Goal: Transaction & Acquisition: Book appointment/travel/reservation

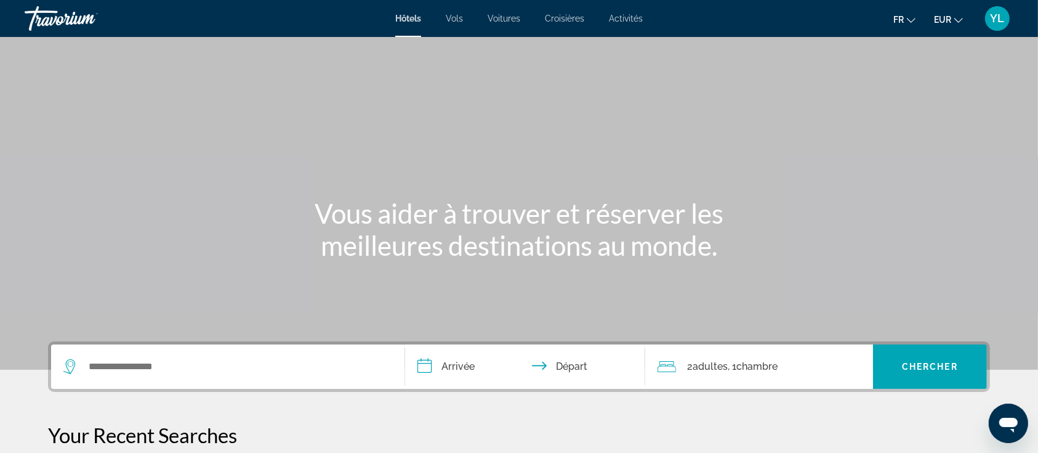
click at [241, 354] on div "Search widget" at bounding box center [227, 366] width 329 height 44
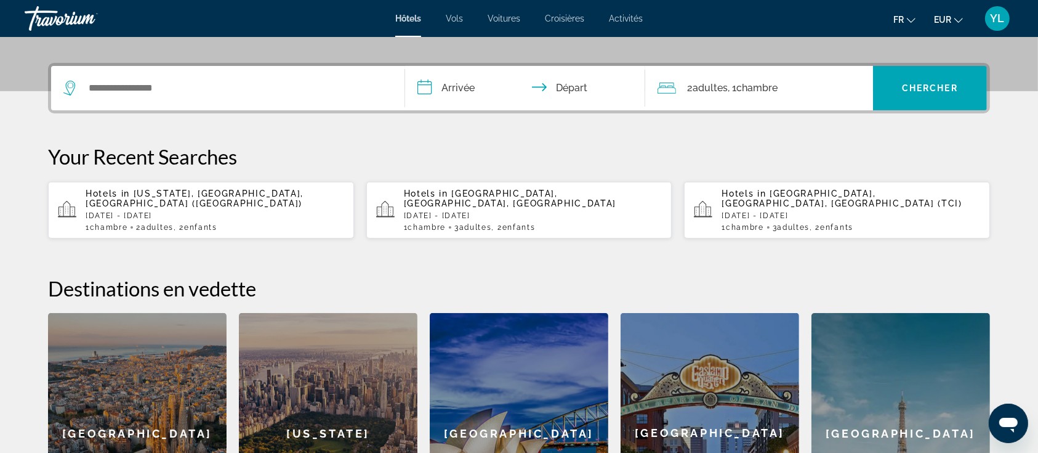
scroll to position [301, 0]
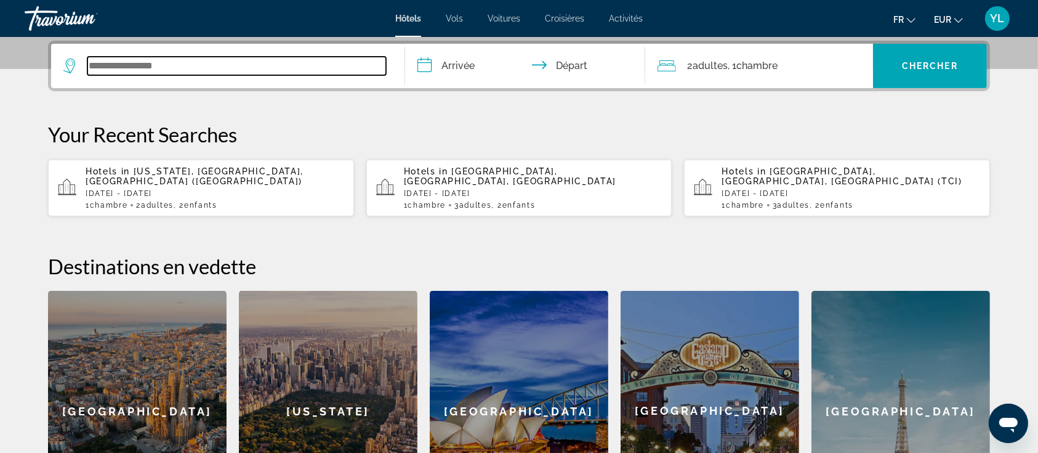
click at [168, 73] on input "Search widget" at bounding box center [236, 66] width 299 height 18
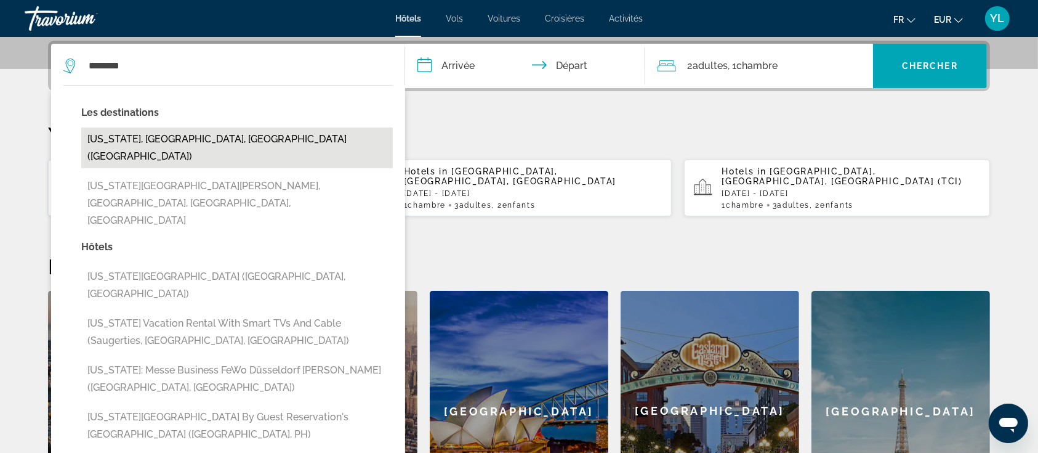
click at [151, 132] on button "[US_STATE], [GEOGRAPHIC_DATA], [GEOGRAPHIC_DATA] ([GEOGRAPHIC_DATA])" at bounding box center [237, 147] width 312 height 41
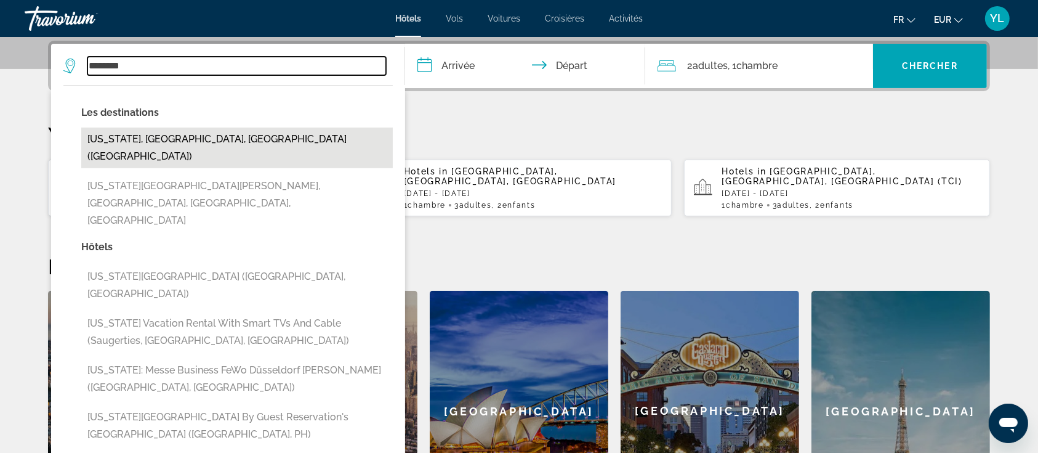
type input "**********"
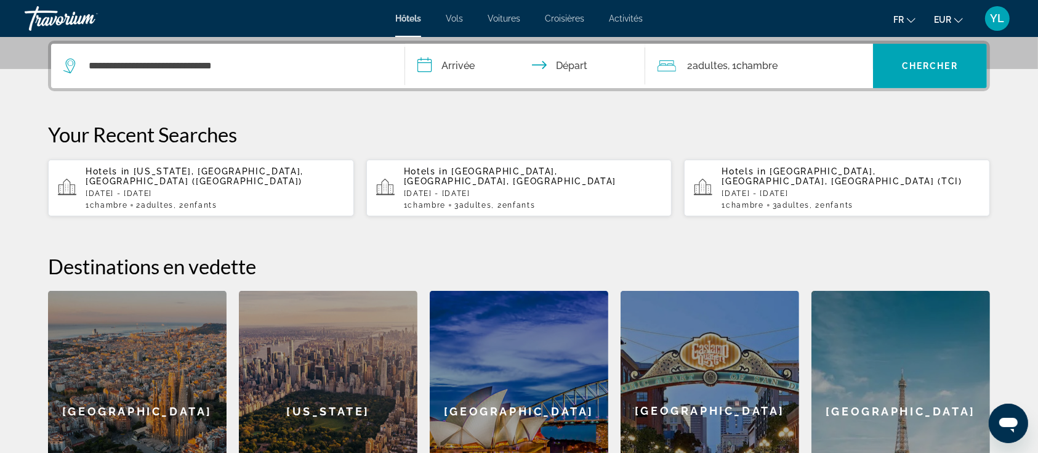
click at [462, 65] on input "**********" at bounding box center [527, 68] width 245 height 48
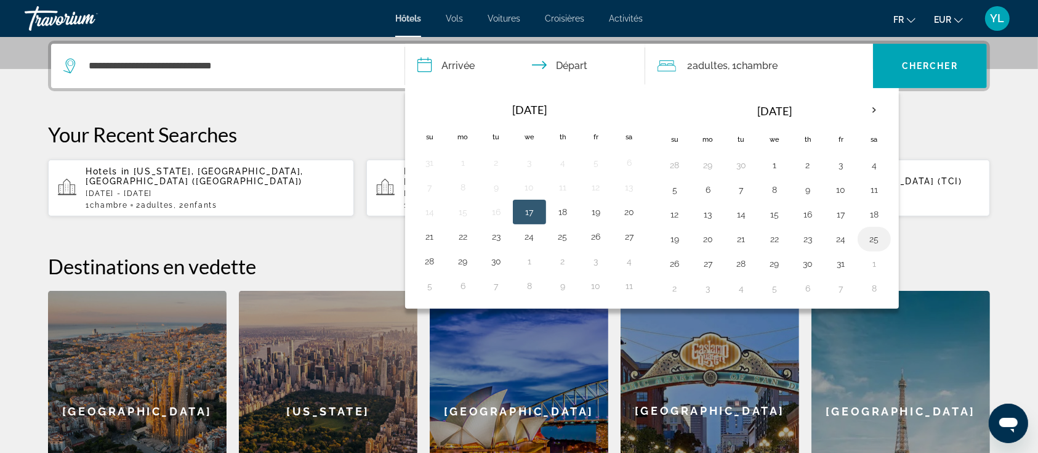
click at [871, 239] on button "25" at bounding box center [875, 238] width 20 height 17
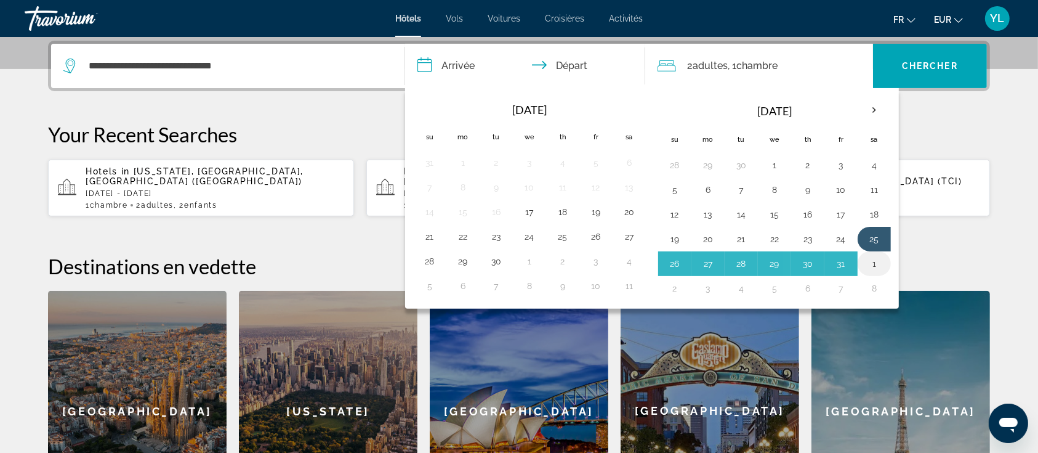
click at [872, 262] on button "1" at bounding box center [875, 263] width 20 height 17
type input "**********"
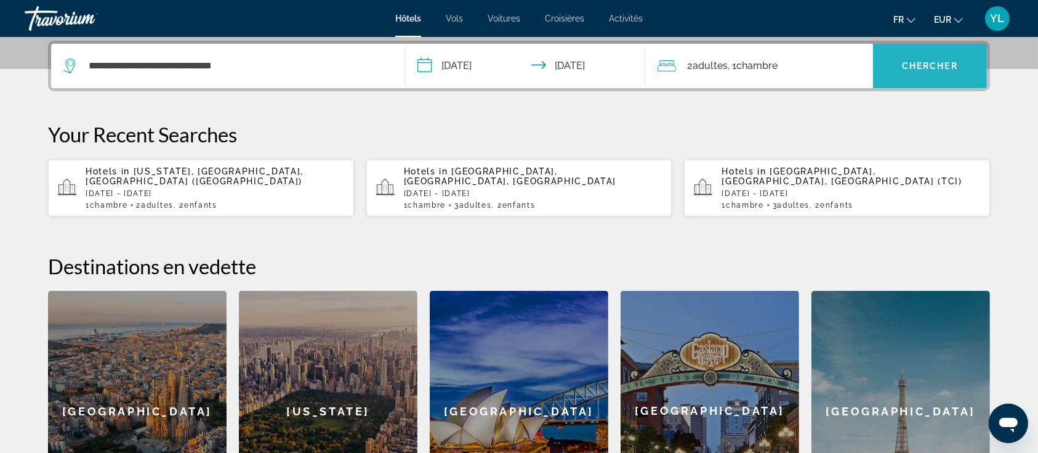
click at [921, 61] on span "Chercher" at bounding box center [930, 66] width 56 height 10
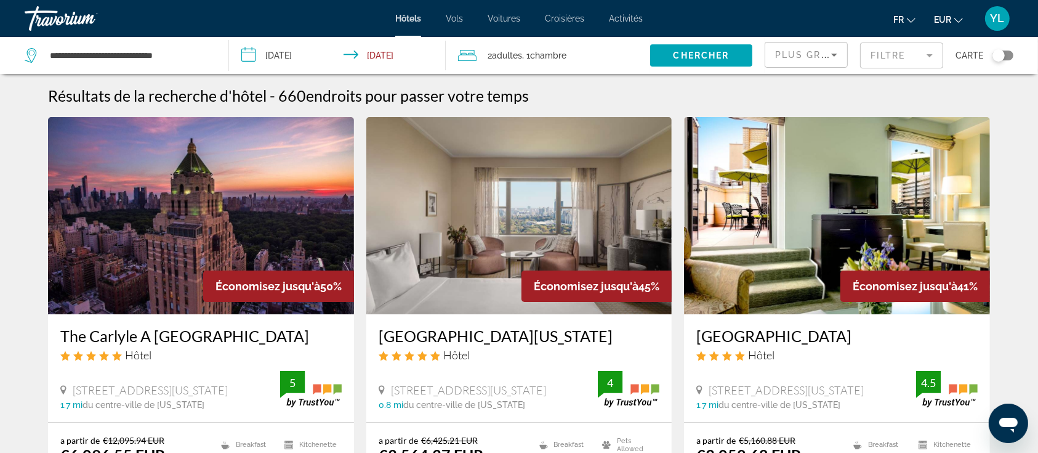
click at [456, 18] on span "Vols" at bounding box center [454, 19] width 17 height 10
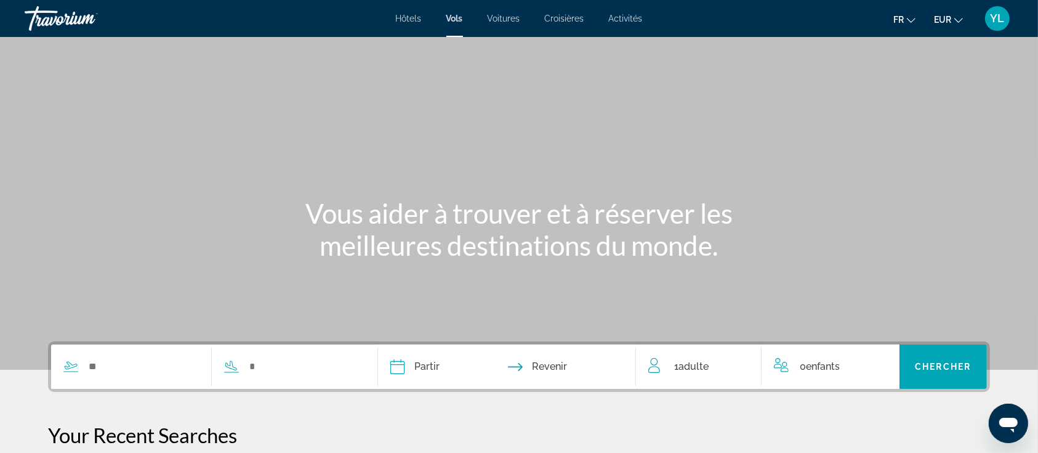
click at [168, 352] on div "Search widget" at bounding box center [205, 366] width 308 height 44
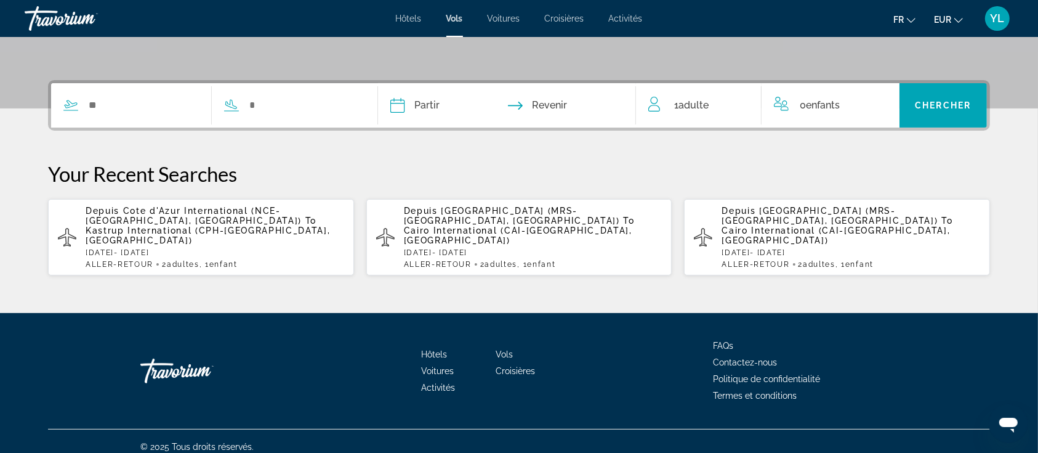
scroll to position [261, 0]
click at [140, 108] on input "Search widget" at bounding box center [142, 105] width 111 height 18
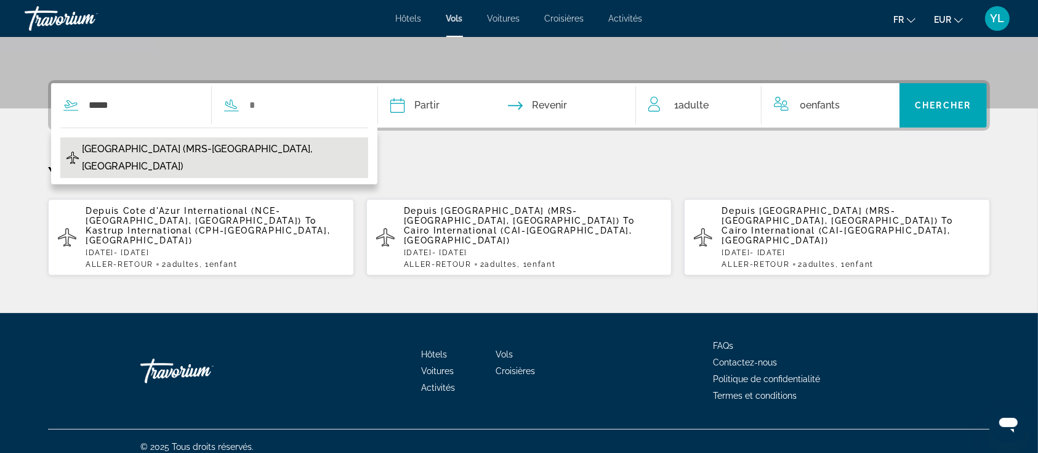
click at [155, 148] on span "[GEOGRAPHIC_DATA] (MRS-[GEOGRAPHIC_DATA], [GEOGRAPHIC_DATA])" at bounding box center [222, 157] width 280 height 34
type input "**********"
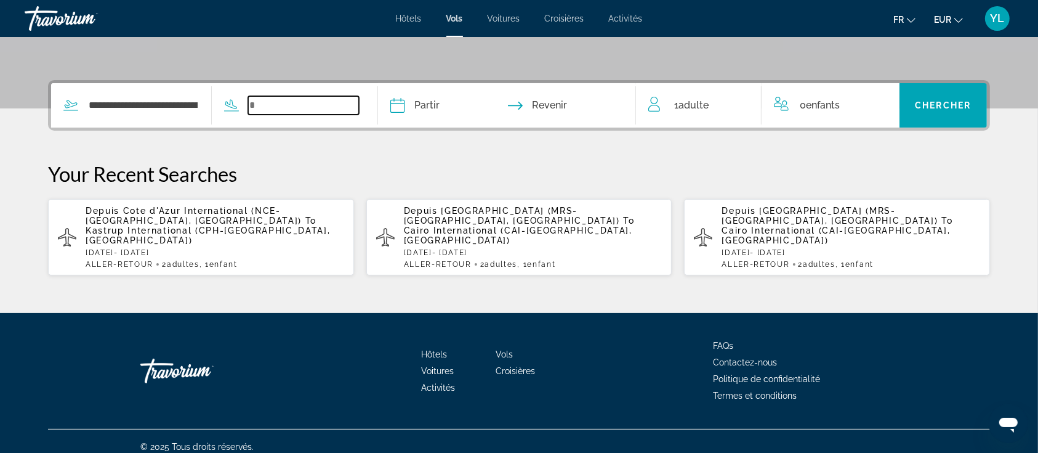
click at [307, 97] on input "Search widget" at bounding box center [303, 105] width 111 height 18
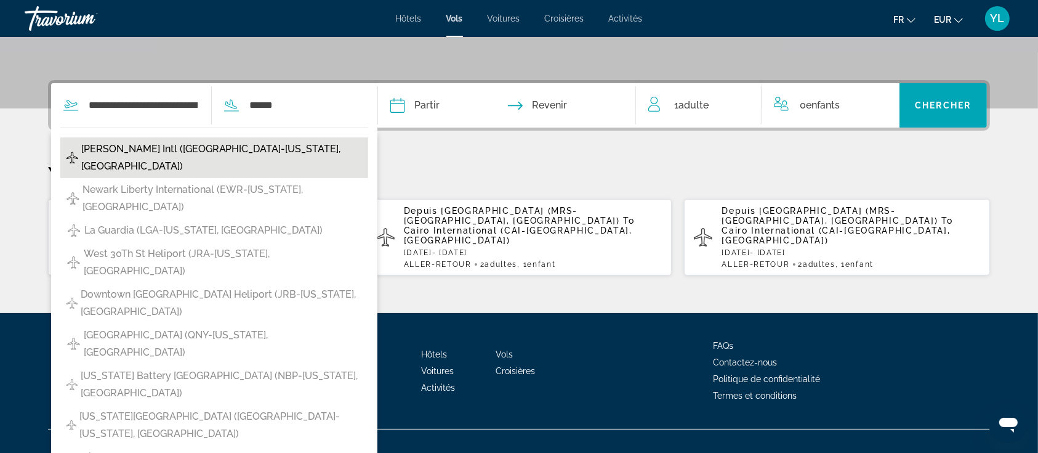
click at [201, 145] on span "[PERSON_NAME] Intl ([GEOGRAPHIC_DATA]-[US_STATE], [GEOGRAPHIC_DATA])" at bounding box center [221, 157] width 281 height 34
type input "**********"
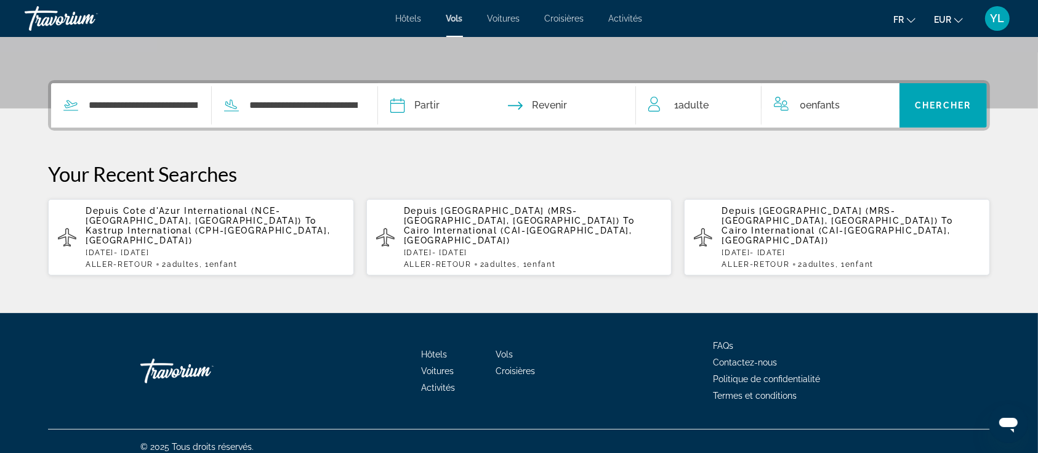
click at [439, 106] on input "Depart date" at bounding box center [450, 107] width 127 height 48
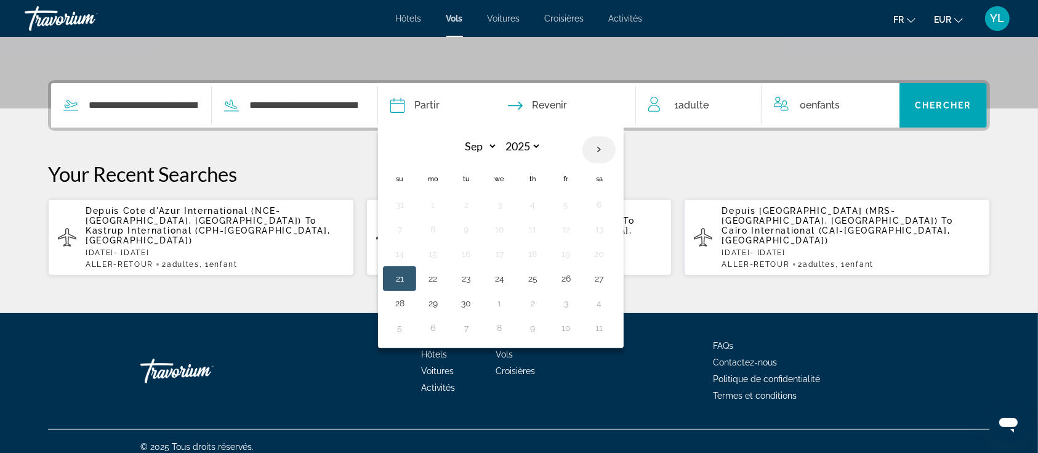
click at [596, 145] on th "Next month" at bounding box center [599, 149] width 33 height 27
select select "*"
click at [594, 278] on button "25" at bounding box center [599, 278] width 20 height 17
type input "**********"
select select "*"
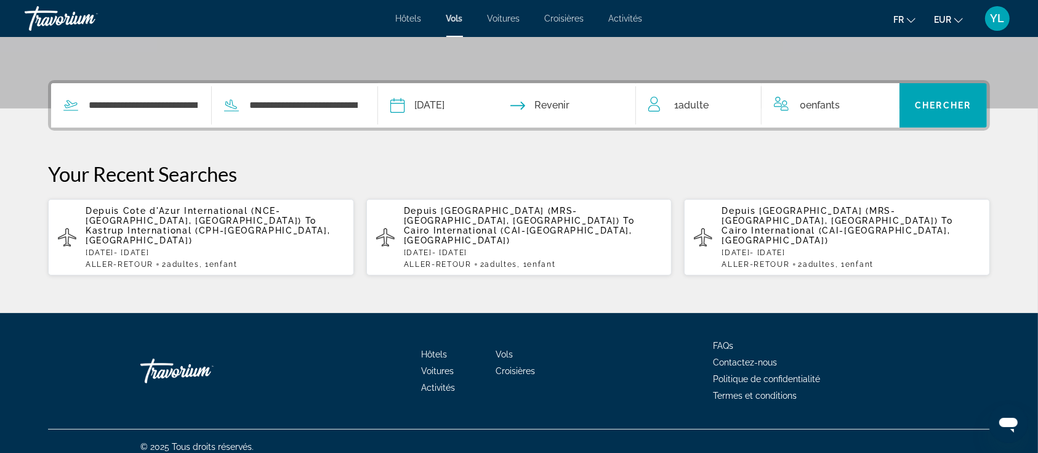
click at [597, 105] on input "Return date" at bounding box center [577, 107] width 127 height 48
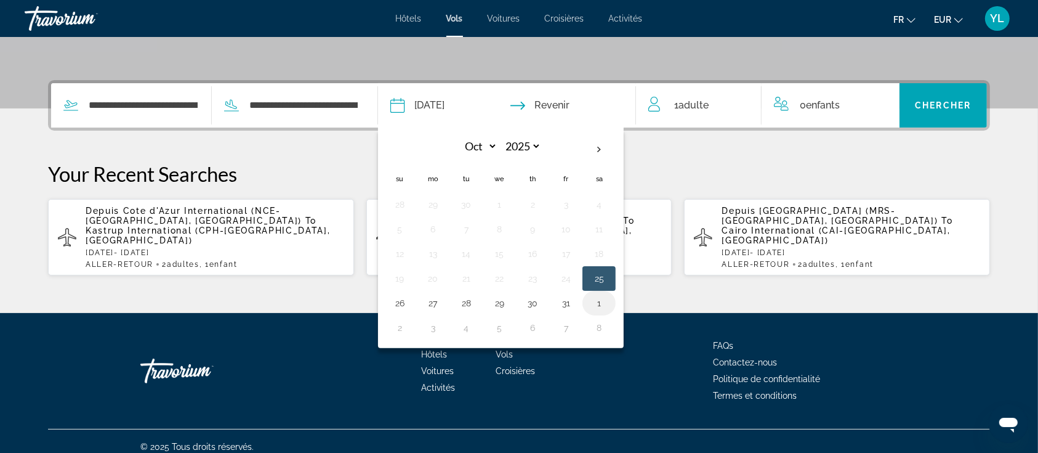
click at [595, 302] on button "1" at bounding box center [599, 302] width 20 height 17
type input "**********"
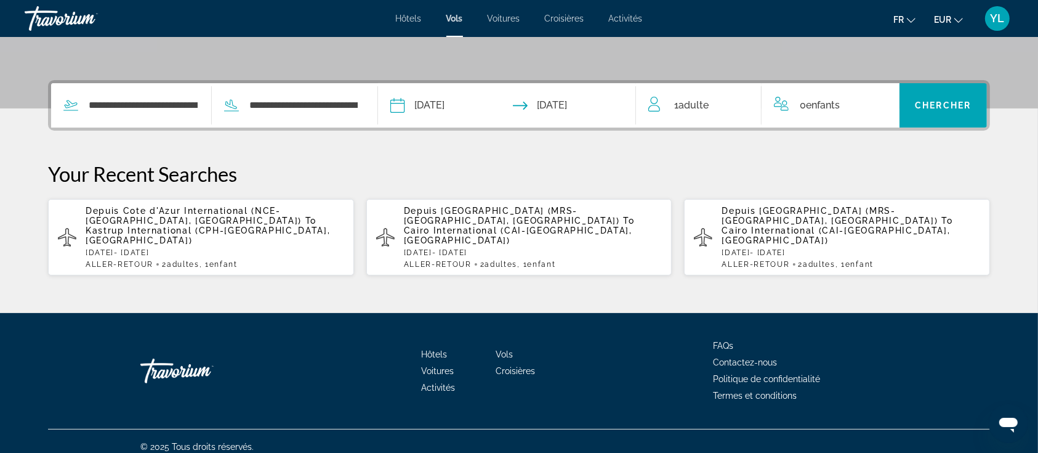
click at [740, 113] on div "1 Adulte Adultes" at bounding box center [705, 105] width 113 height 44
click at [746, 101] on icon "Increment adults" at bounding box center [743, 102] width 11 height 15
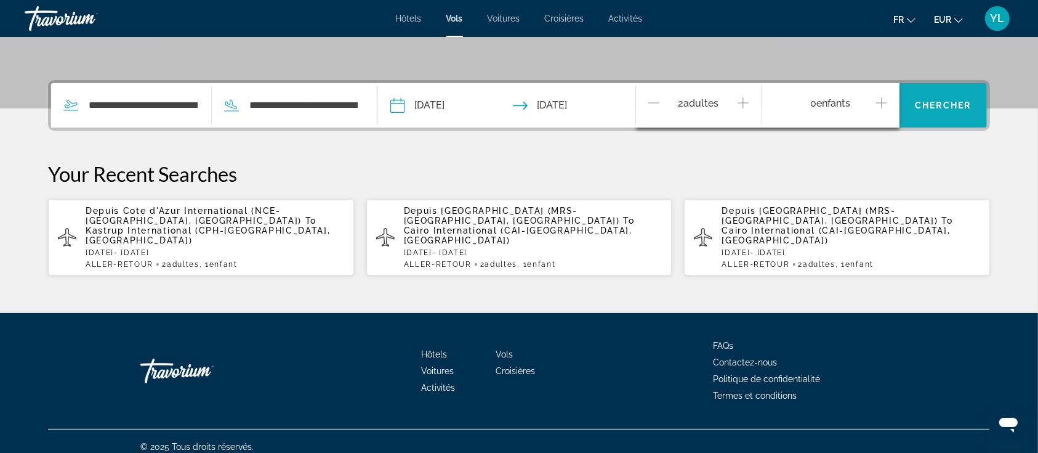
click at [945, 102] on span "Chercher" at bounding box center [943, 105] width 56 height 10
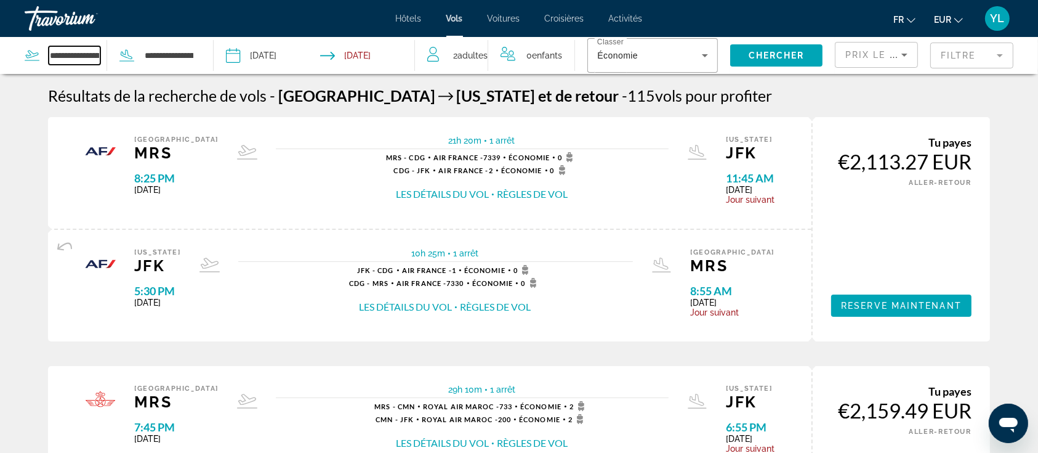
click at [54, 59] on input "**********" at bounding box center [75, 55] width 52 height 18
click at [57, 56] on input "**********" at bounding box center [75, 55] width 52 height 18
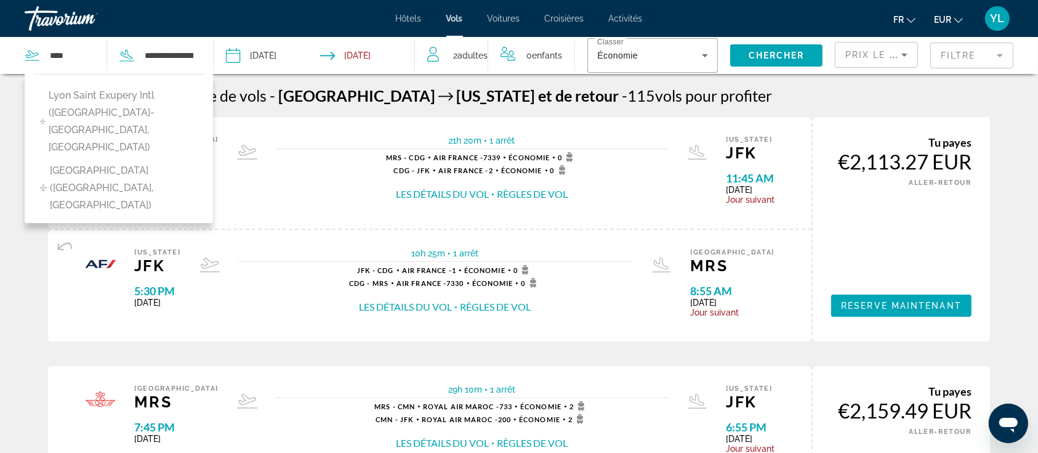
click at [111, 101] on span "Lyon Saint Exupery Intl ([GEOGRAPHIC_DATA]-[GEOGRAPHIC_DATA], [GEOGRAPHIC_DATA])" at bounding box center [124, 121] width 150 height 69
type input "**********"
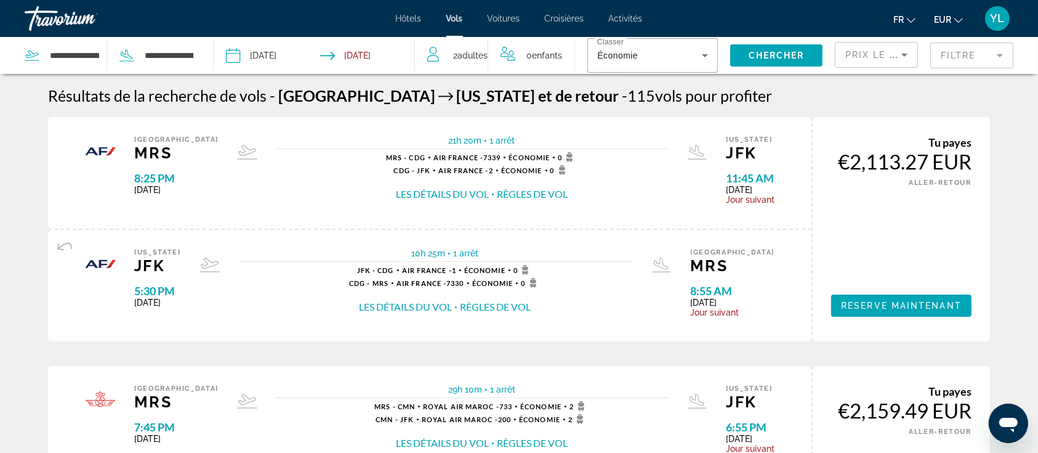
click at [287, 47] on input "Depart date: Oct 25, 2025" at bounding box center [273, 57] width 100 height 41
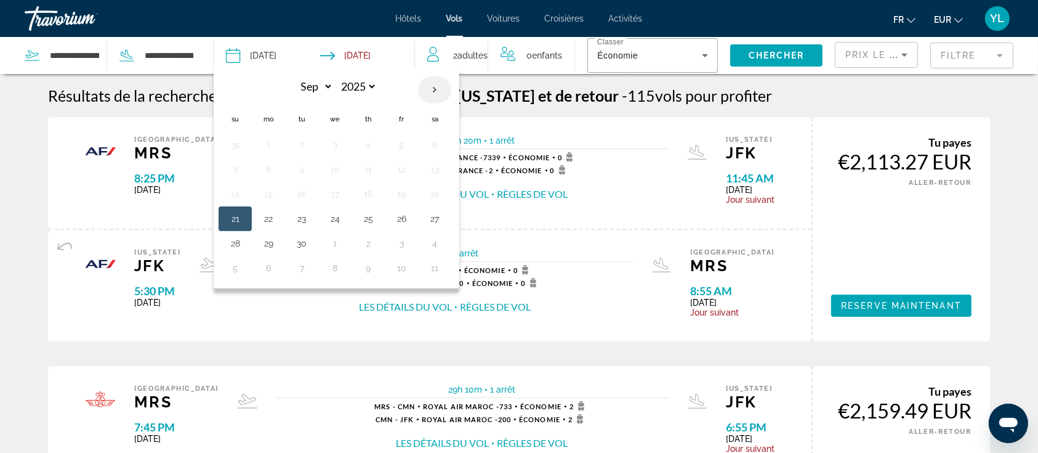
click at [440, 91] on th "Next month" at bounding box center [434, 89] width 33 height 27
select select "*"
click at [342, 217] on button "22" at bounding box center [335, 218] width 20 height 17
type input "**********"
select select "*"
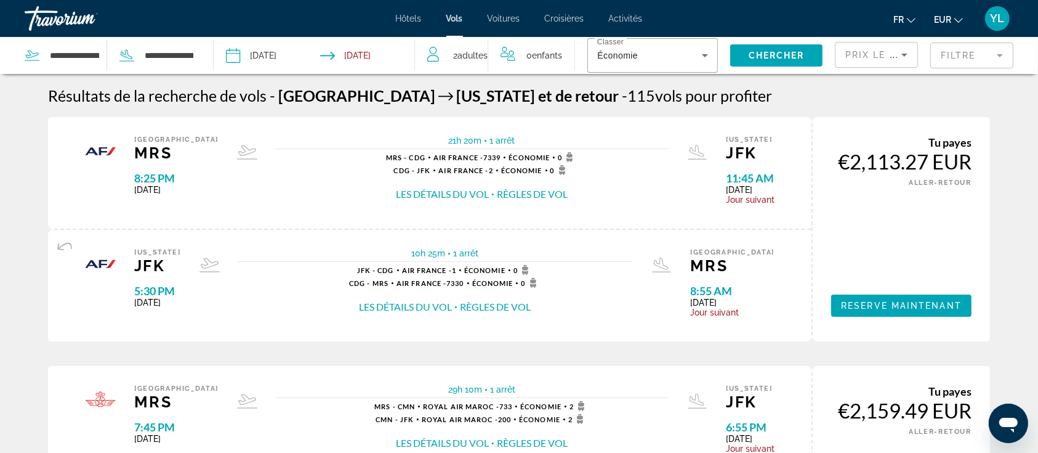
click at [363, 57] on input "Return date: Nov 1, 2025" at bounding box center [371, 57] width 100 height 41
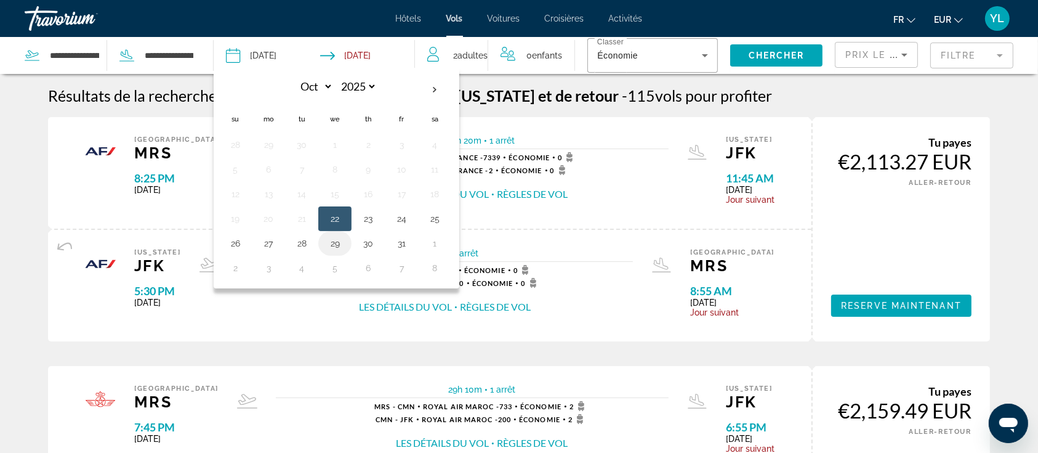
click at [336, 243] on button "29" at bounding box center [335, 243] width 20 height 17
type input "**********"
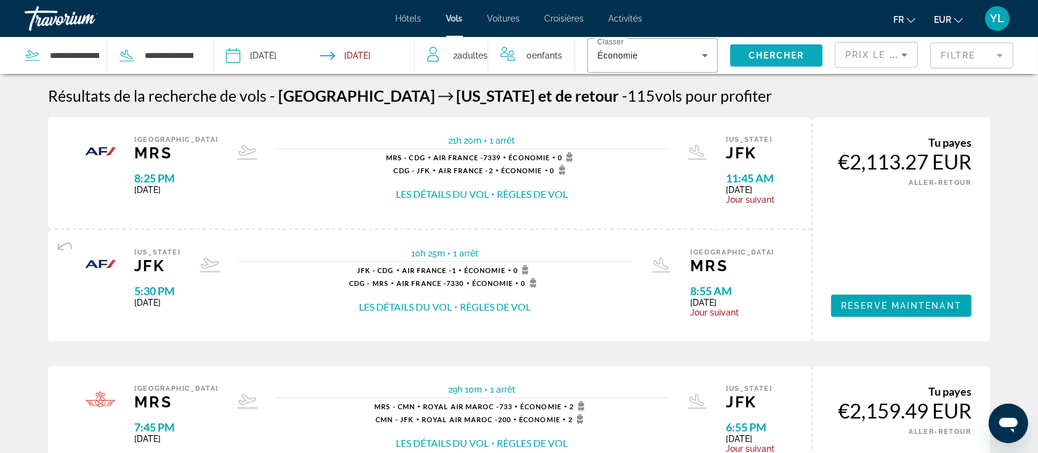
click at [795, 56] on span "Chercher" at bounding box center [777, 56] width 56 height 10
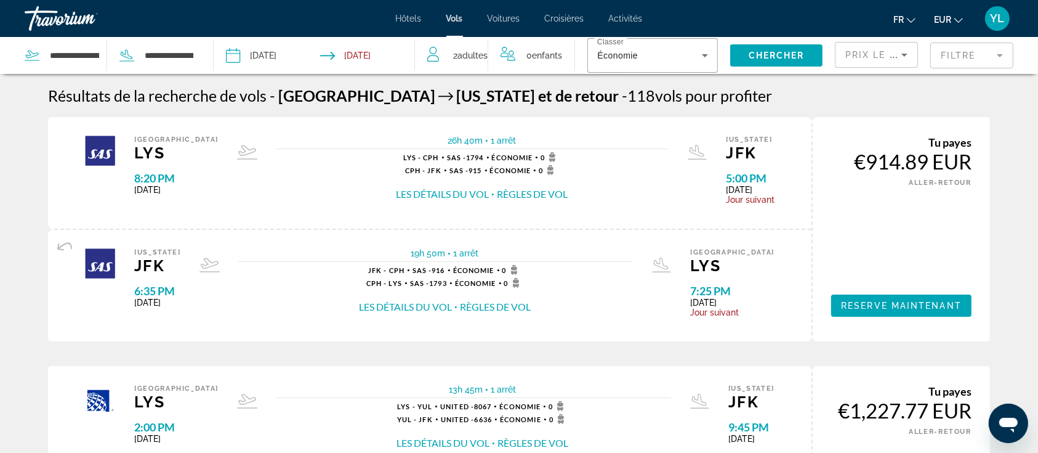
click at [450, 193] on button "Les détails du vol" at bounding box center [442, 194] width 93 height 14
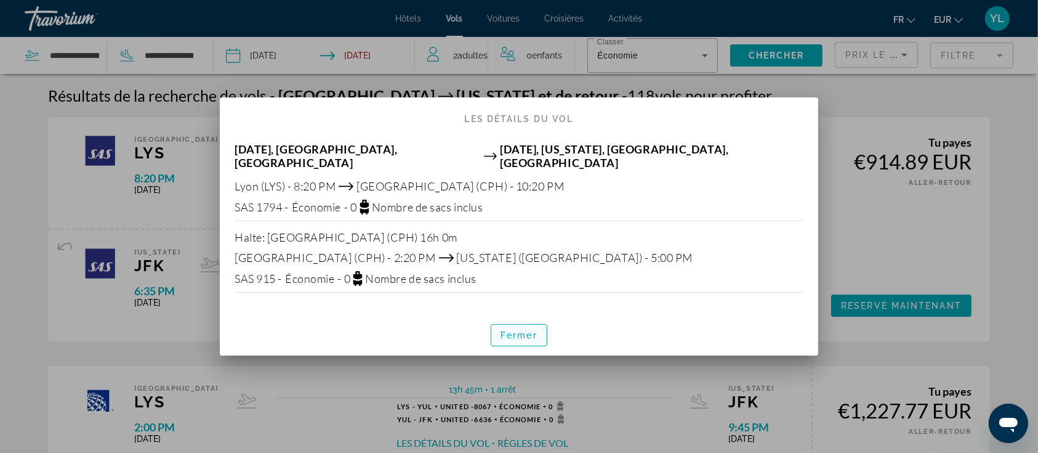
click at [533, 334] on span "button" at bounding box center [518, 335] width 55 height 30
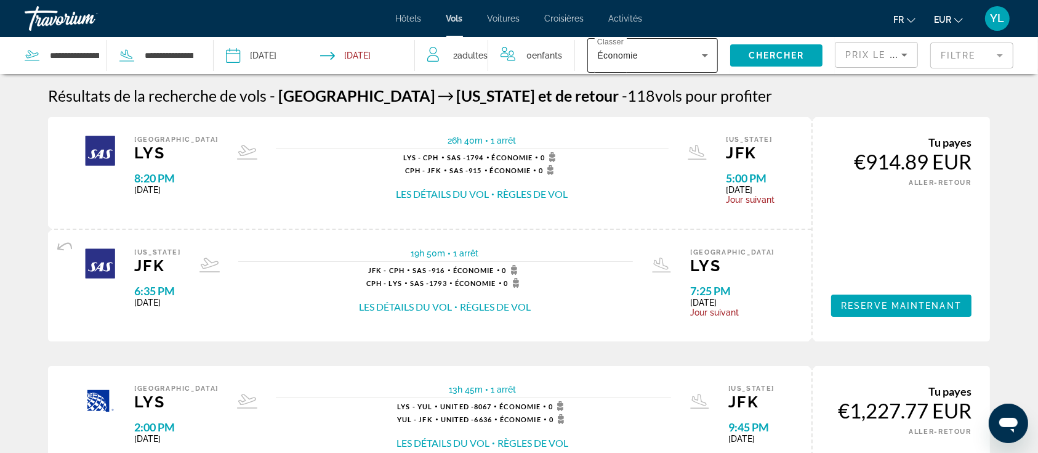
click at [706, 60] on div "Classer Économie" at bounding box center [653, 55] width 131 height 34
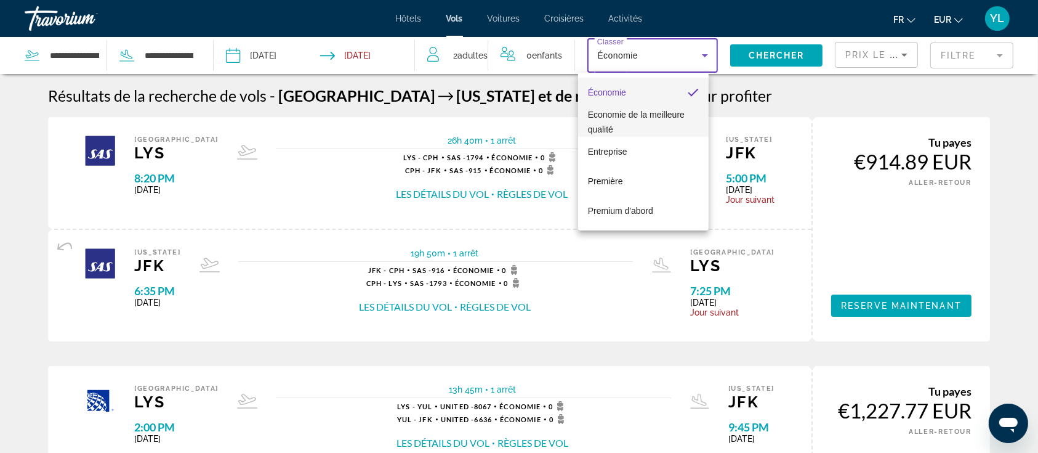
click at [649, 112] on span "Economie de la meilleure qualité" at bounding box center [636, 122] width 97 height 25
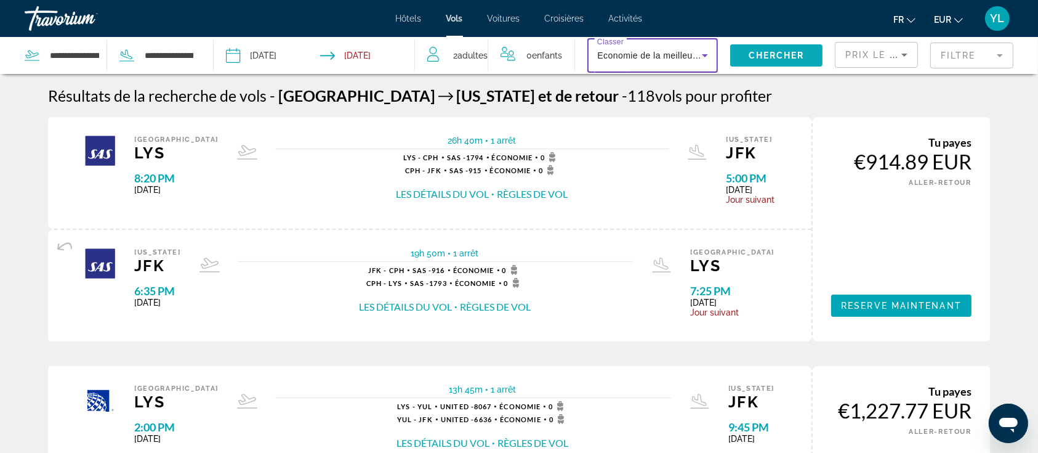
click at [749, 60] on span "Chercher" at bounding box center [777, 56] width 56 height 10
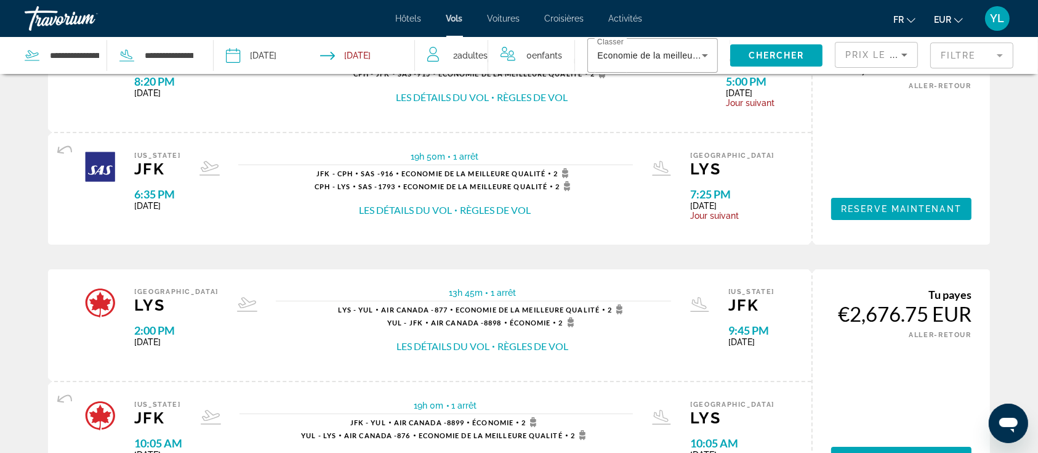
scroll to position [84, 0]
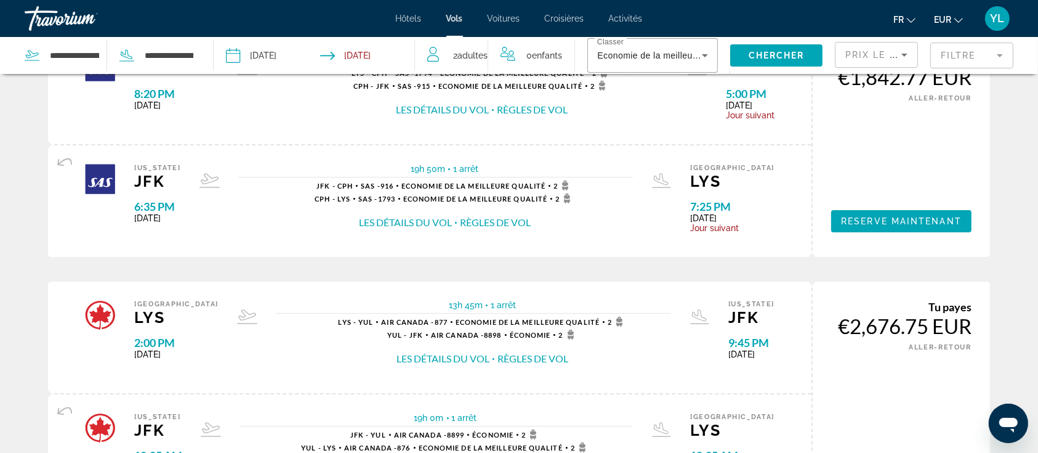
click at [268, 63] on input "**********" at bounding box center [273, 57] width 100 height 41
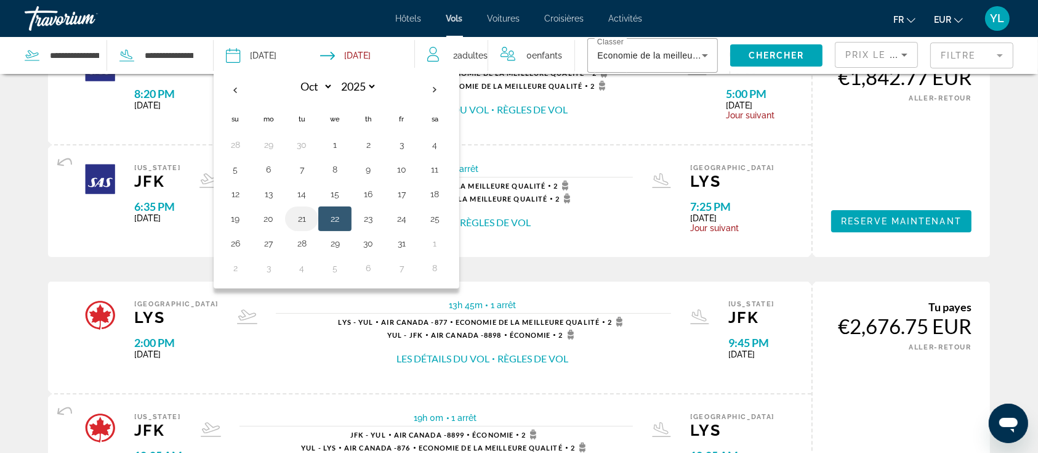
click at [301, 212] on button "21" at bounding box center [302, 218] width 20 height 17
type input "**********"
select select "*"
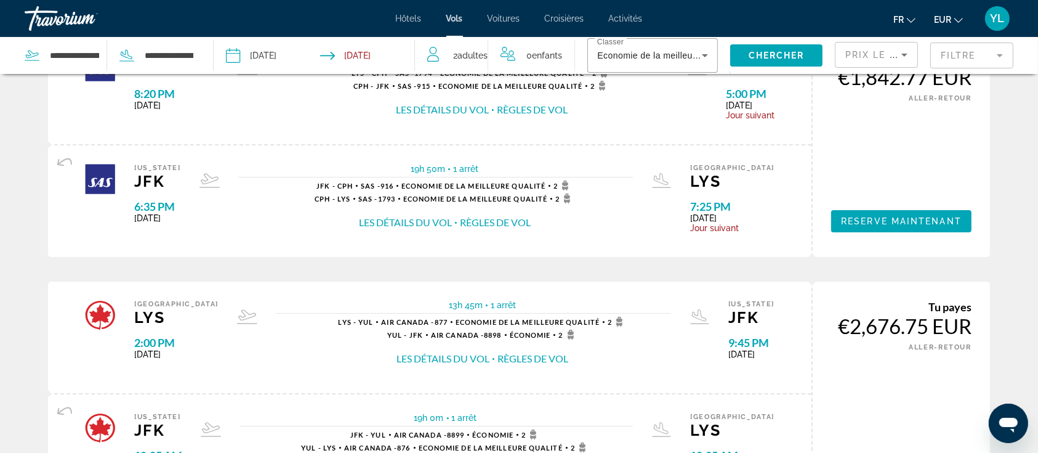
click at [376, 47] on input "Return date: Oct 29, 2025" at bounding box center [371, 57] width 100 height 41
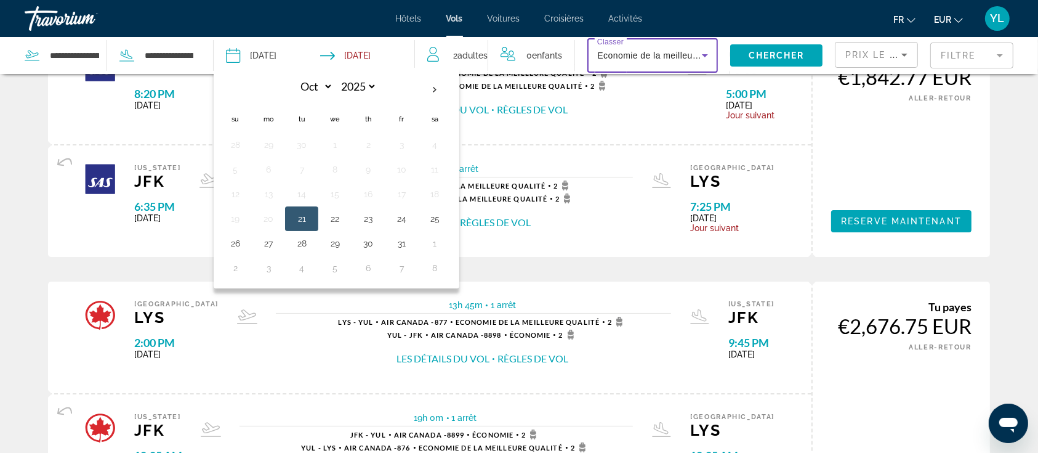
click at [683, 54] on span "Economie de la meilleure qualité" at bounding box center [663, 56] width 133 height 10
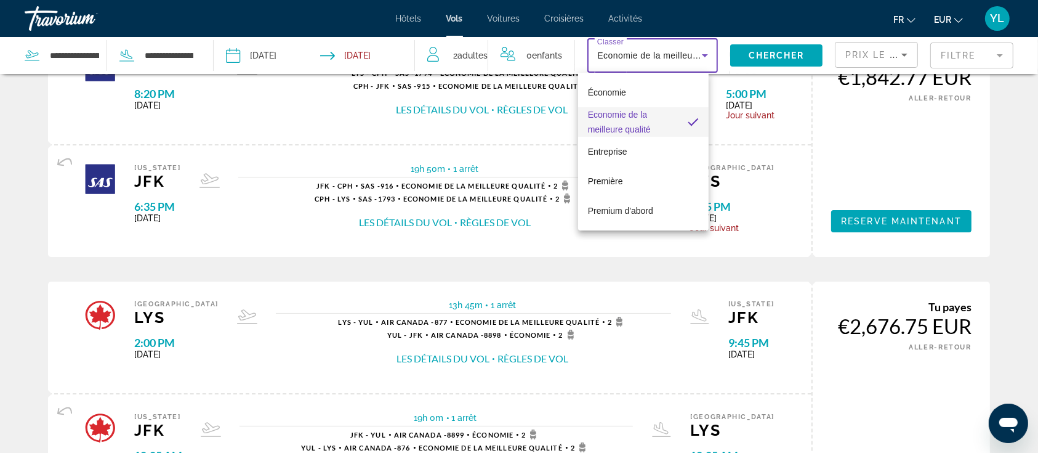
click at [777, 55] on div at bounding box center [519, 226] width 1038 height 453
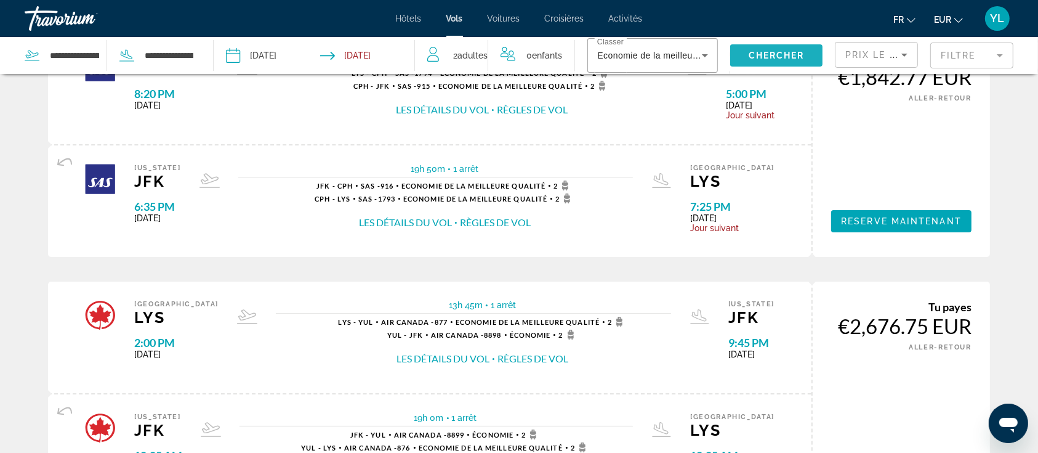
click at [777, 55] on span "Chercher" at bounding box center [777, 56] width 56 height 10
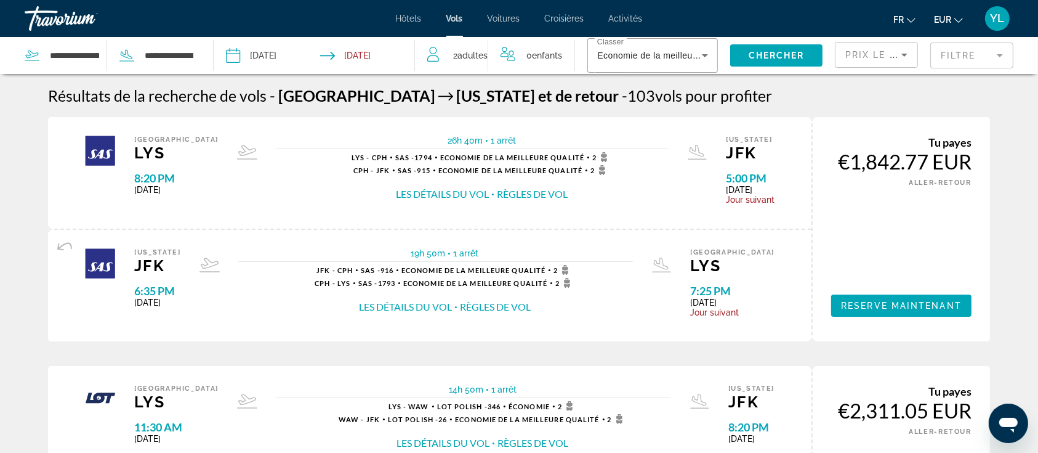
click at [953, 51] on mat-form-field "Filtre" at bounding box center [972, 55] width 83 height 26
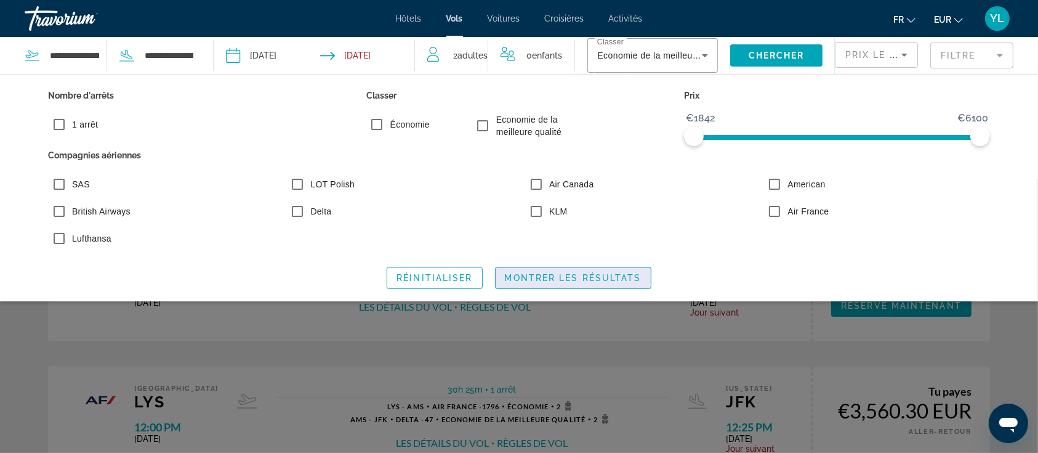
click at [535, 270] on span "Search widget" at bounding box center [573, 278] width 155 height 30
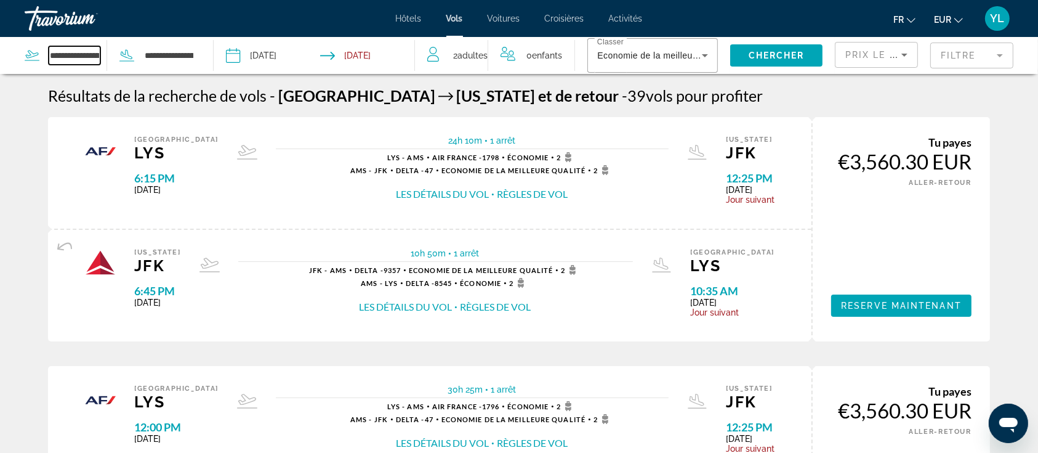
click at [60, 54] on input "**********" at bounding box center [75, 55] width 52 height 18
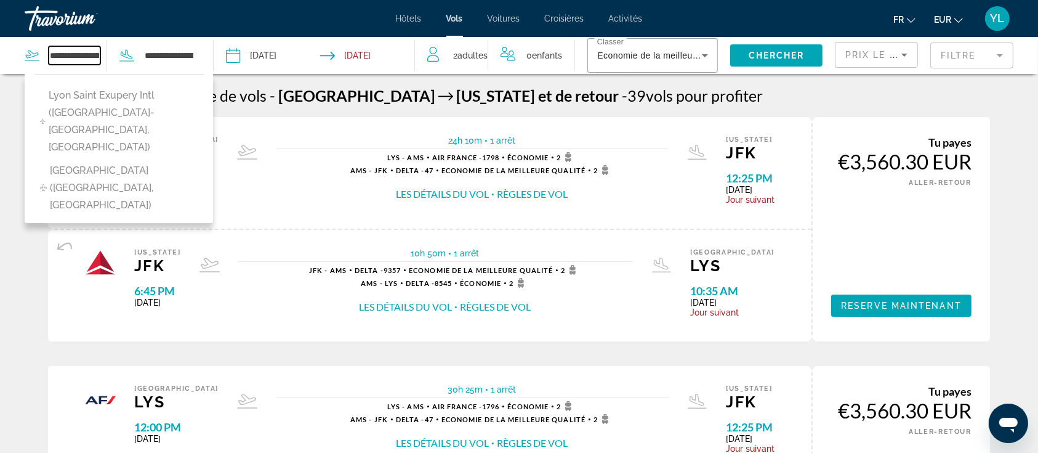
click at [62, 55] on input "**********" at bounding box center [75, 55] width 52 height 18
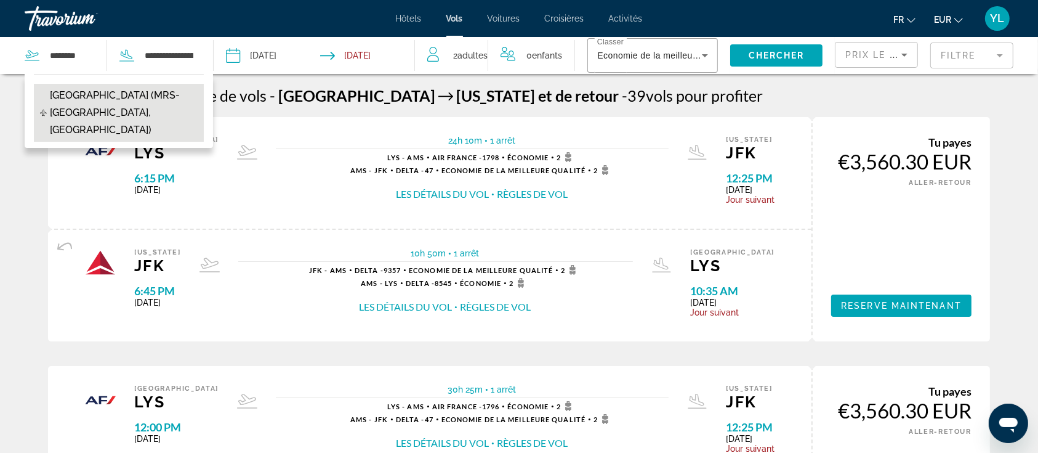
click at [91, 96] on span "[GEOGRAPHIC_DATA] (MRS-[GEOGRAPHIC_DATA], [GEOGRAPHIC_DATA])" at bounding box center [124, 113] width 148 height 52
type input "**********"
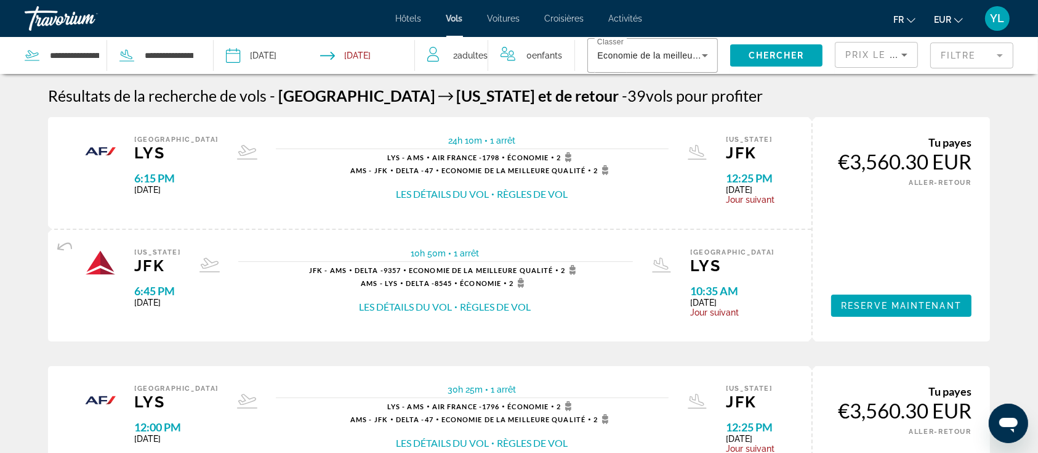
click at [357, 46] on input "Return date: Oct 29, 2025" at bounding box center [371, 57] width 100 height 41
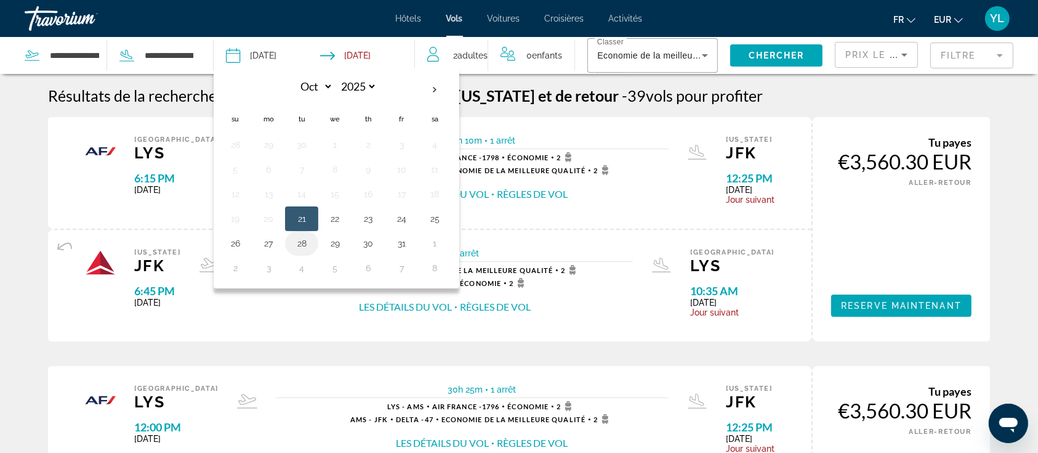
click at [304, 243] on button "28" at bounding box center [302, 243] width 20 height 17
type input "**********"
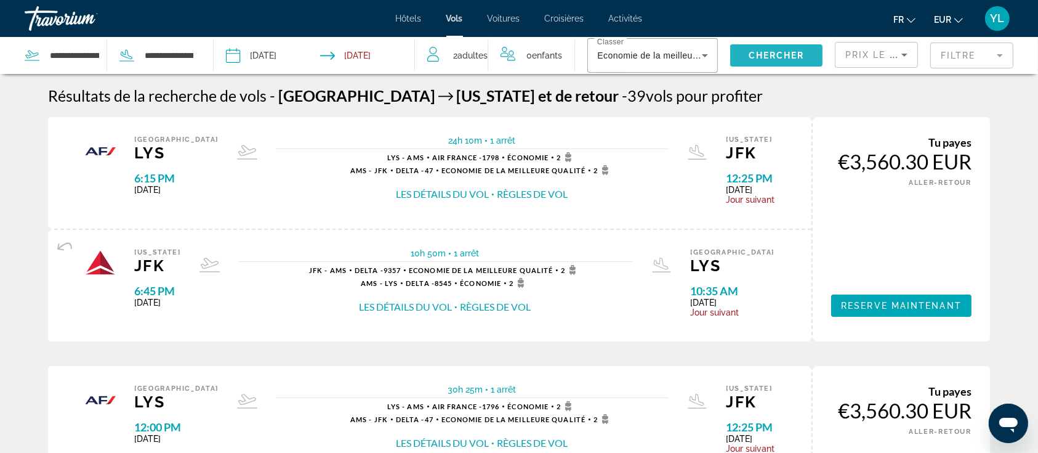
click at [788, 47] on span "Search widget" at bounding box center [776, 56] width 92 height 30
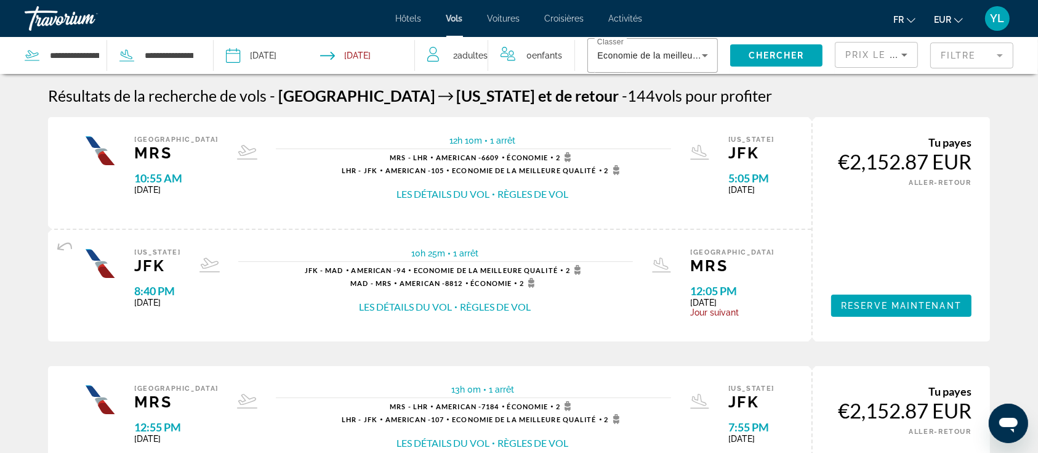
click at [408, 19] on span "Hôtels" at bounding box center [409, 19] width 26 height 10
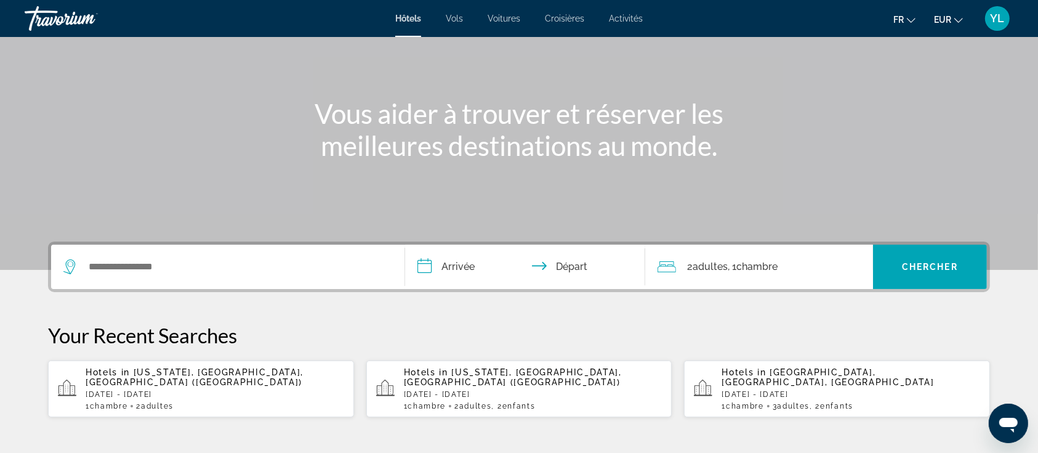
scroll to position [107, 0]
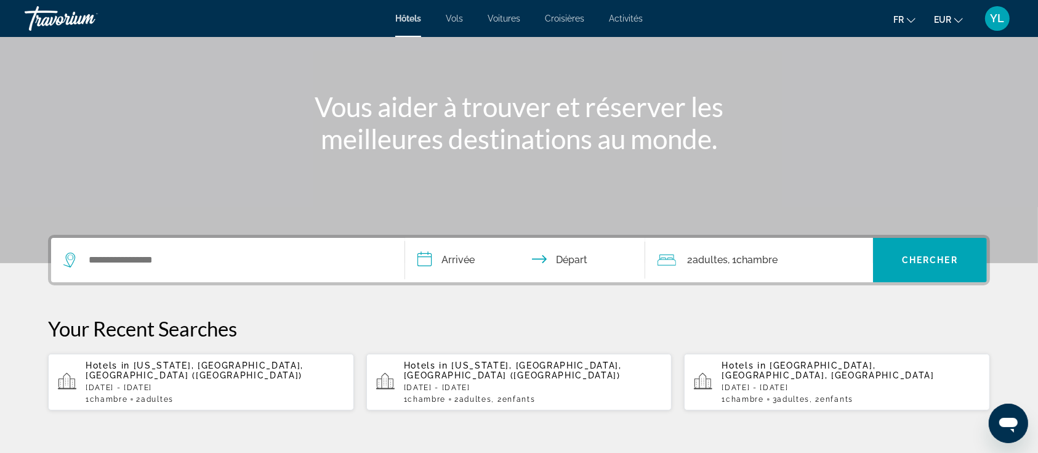
click at [227, 383] on p "[DATE] - [DATE]" at bounding box center [215, 387] width 259 height 9
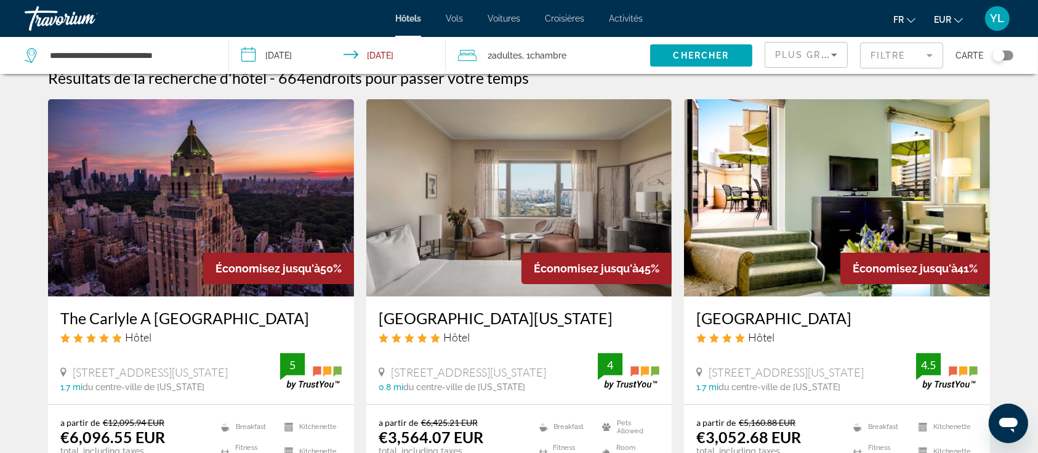
scroll to position [15, 0]
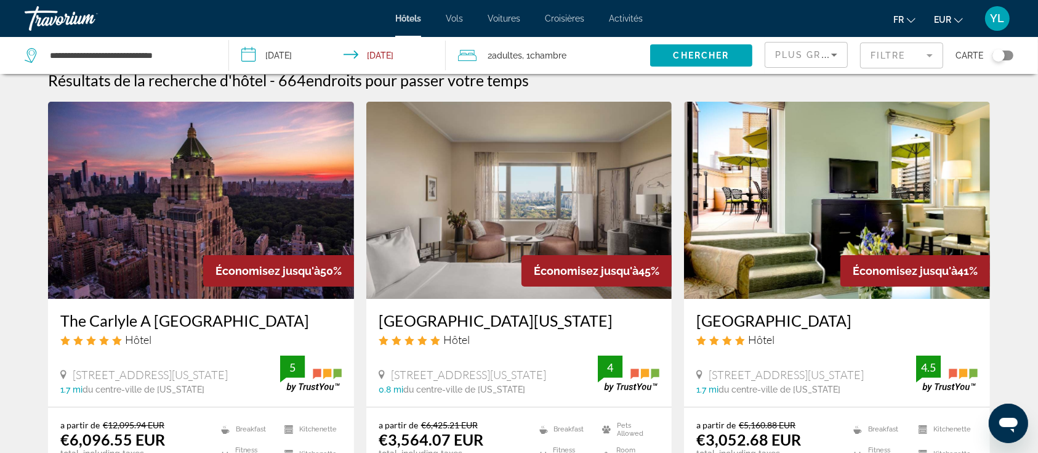
click at [899, 57] on mat-form-field "Filtre" at bounding box center [901, 55] width 83 height 26
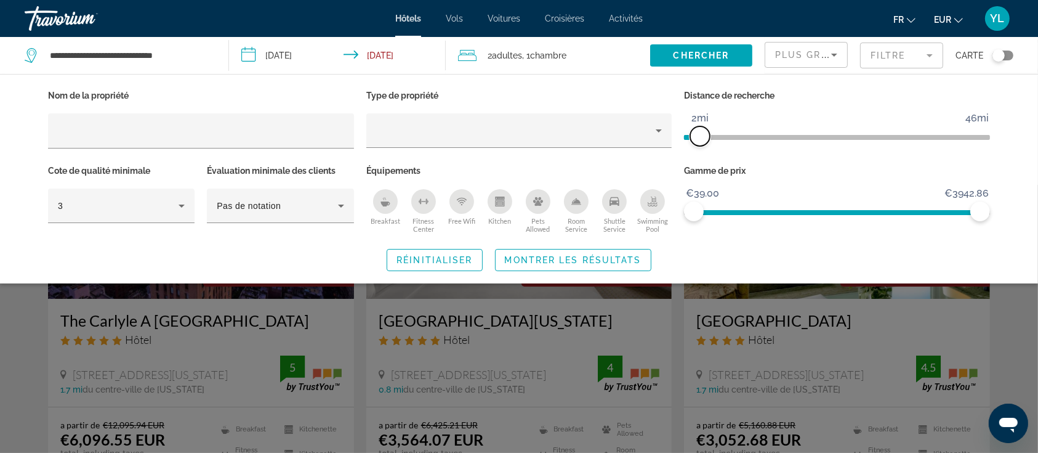
drag, startPoint x: 875, startPoint y: 133, endPoint x: 700, endPoint y: 139, distance: 175.0
click at [700, 139] on span "ngx-slider" at bounding box center [700, 136] width 20 height 20
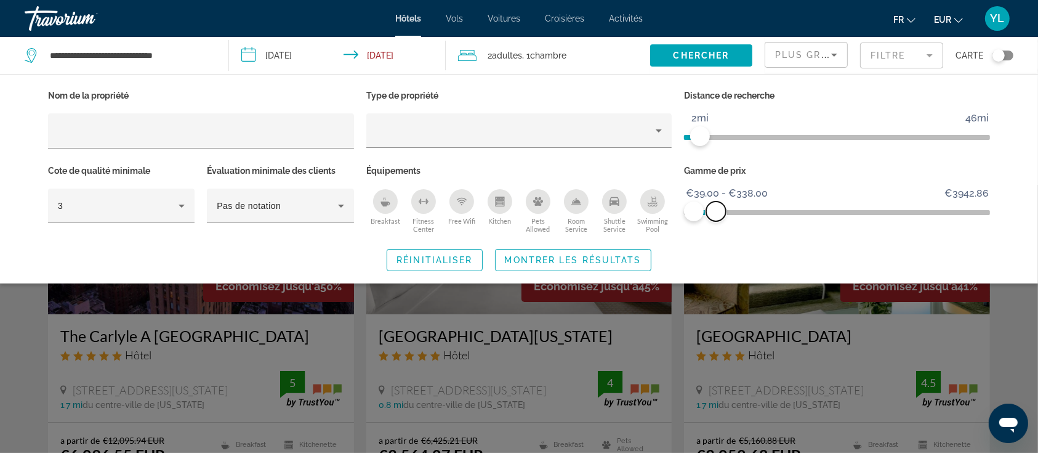
drag, startPoint x: 985, startPoint y: 206, endPoint x: 716, endPoint y: 206, distance: 269.1
click at [716, 206] on span "ngx-slider-max" at bounding box center [716, 211] width 20 height 20
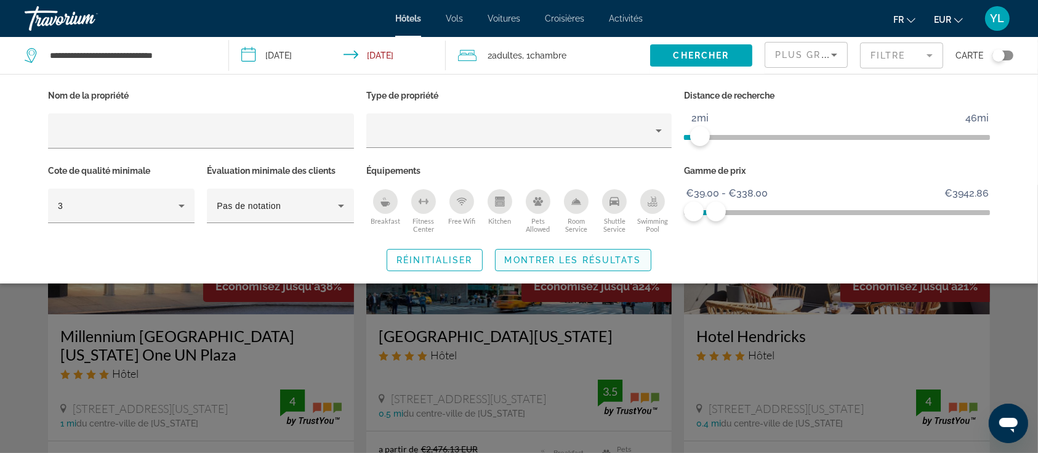
click at [583, 255] on span "Montrer les résultats" at bounding box center [573, 260] width 137 height 10
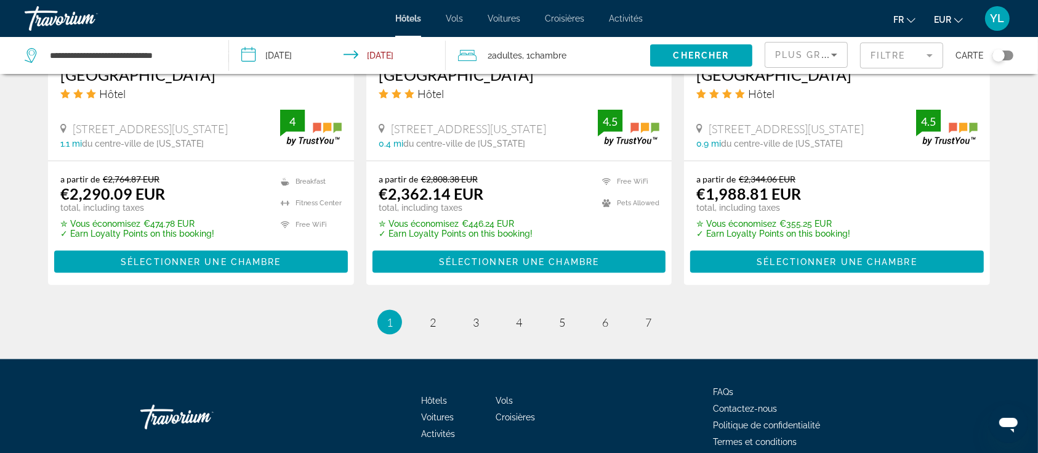
scroll to position [1748, 0]
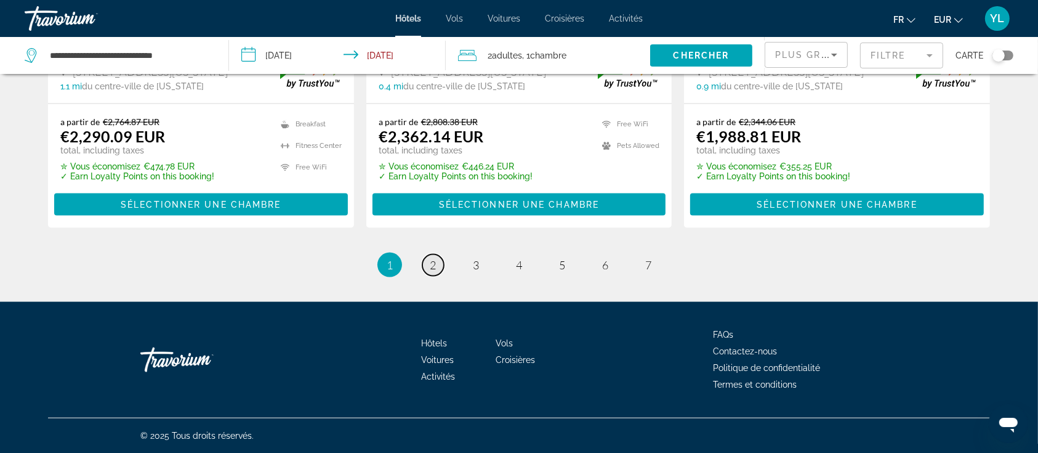
click at [429, 263] on link "page 2" at bounding box center [434, 265] width 22 height 22
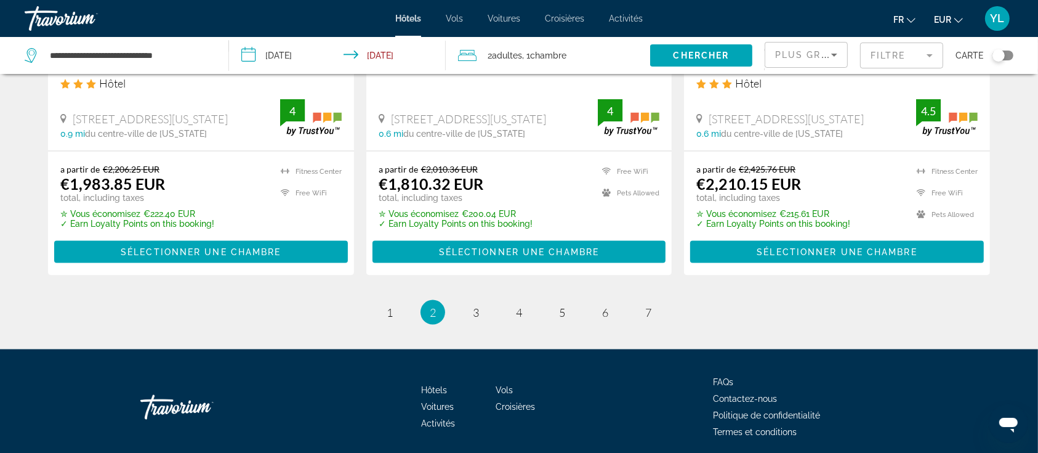
scroll to position [1756, 0]
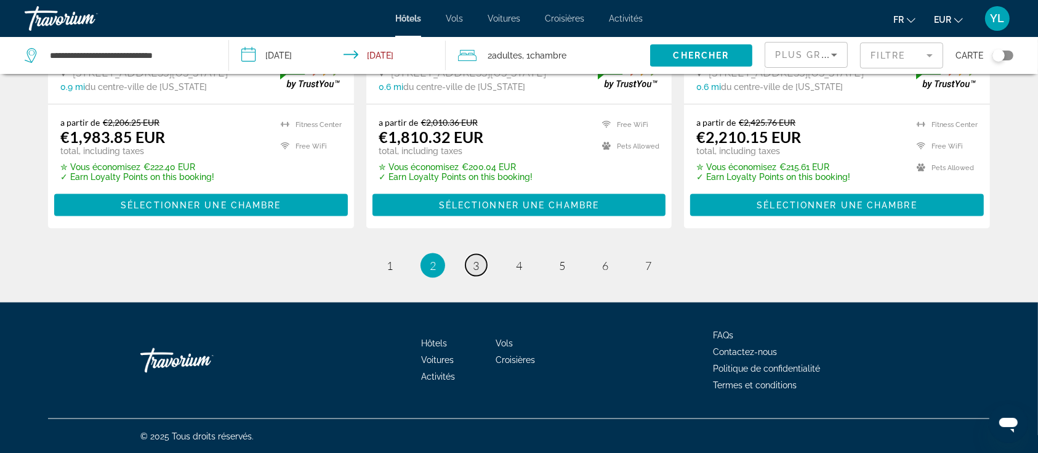
click at [477, 264] on span "3" at bounding box center [476, 266] width 6 height 14
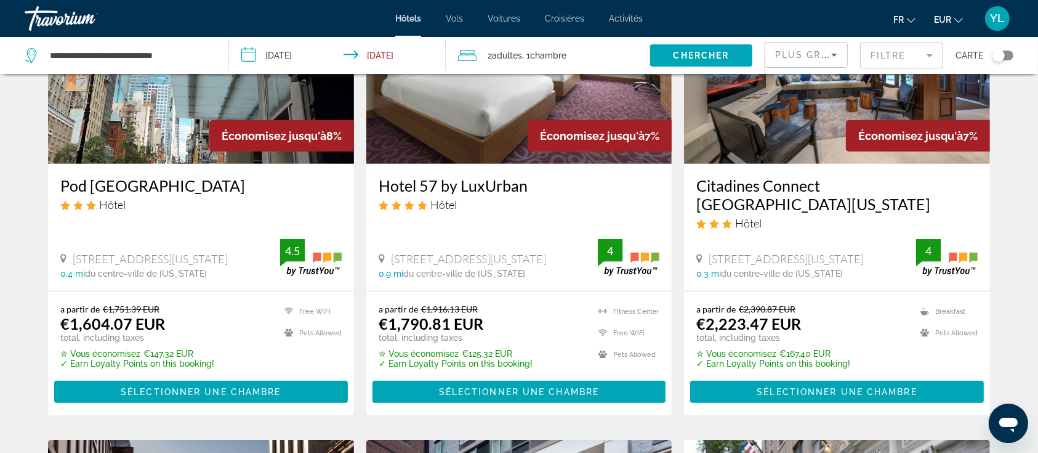
scroll to position [665, 0]
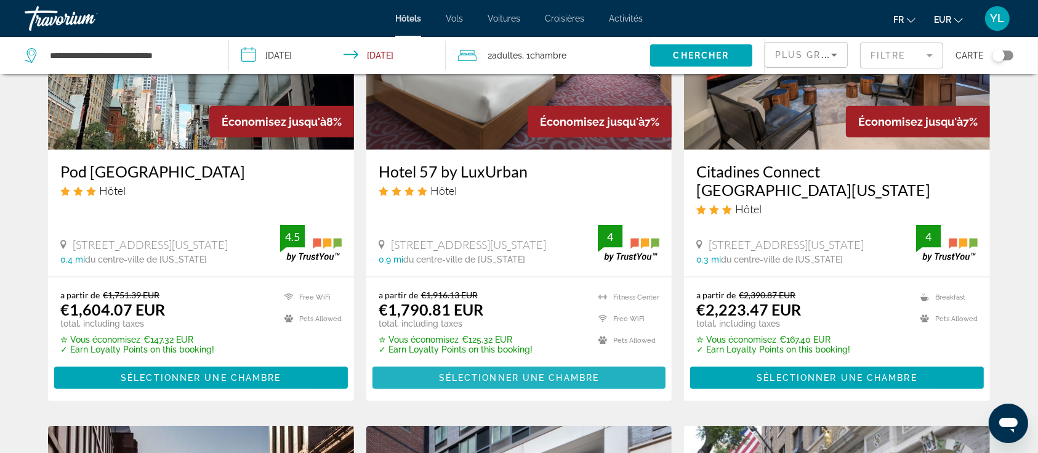
click at [475, 373] on span "Sélectionner une chambre" at bounding box center [519, 378] width 160 height 10
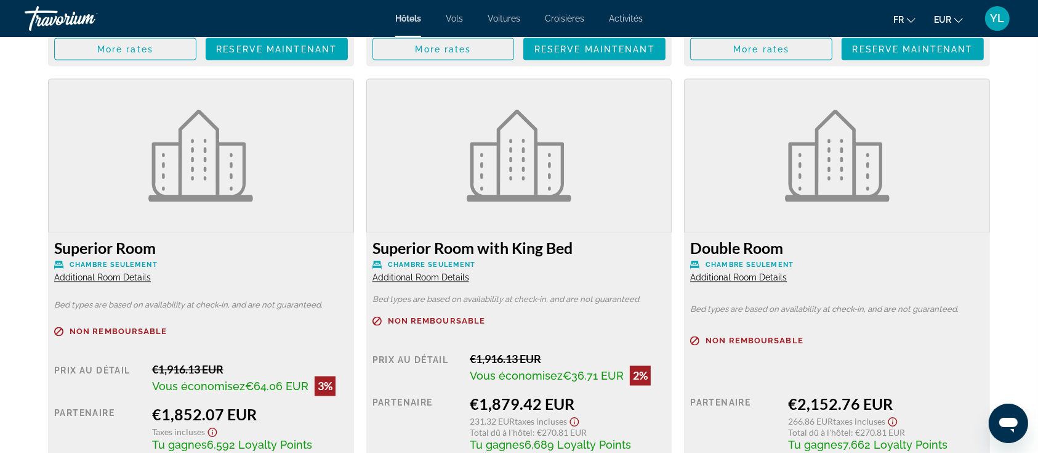
scroll to position [1767, 0]
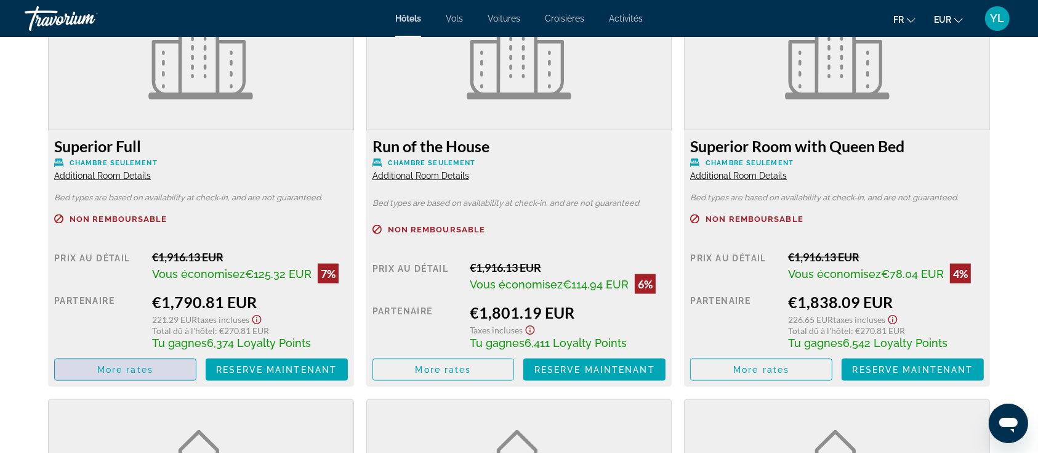
click at [133, 373] on span "More rates" at bounding box center [125, 370] width 56 height 10
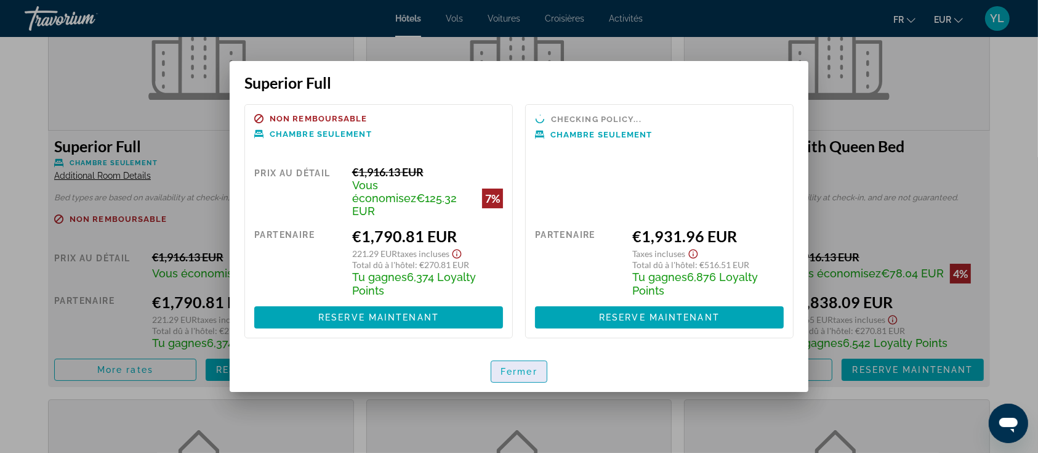
click at [505, 358] on span "button" at bounding box center [518, 372] width 55 height 30
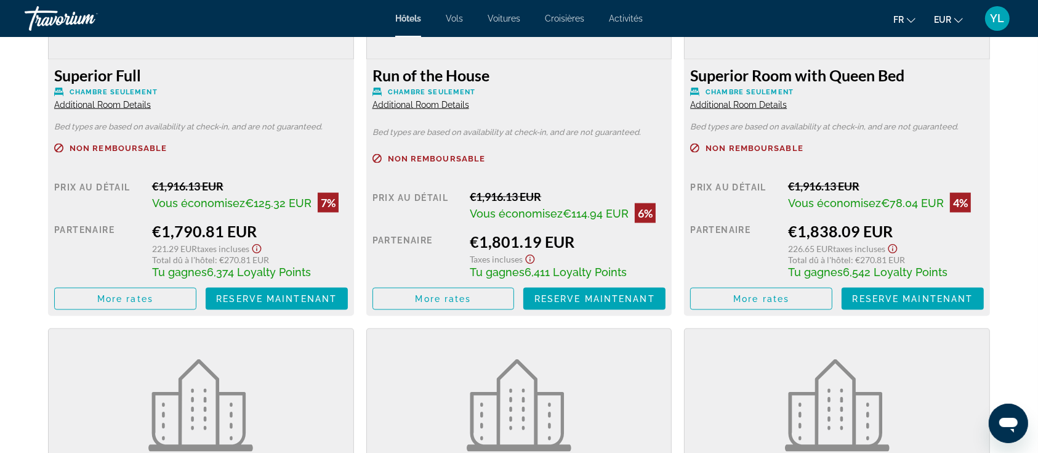
scroll to position [1837, 0]
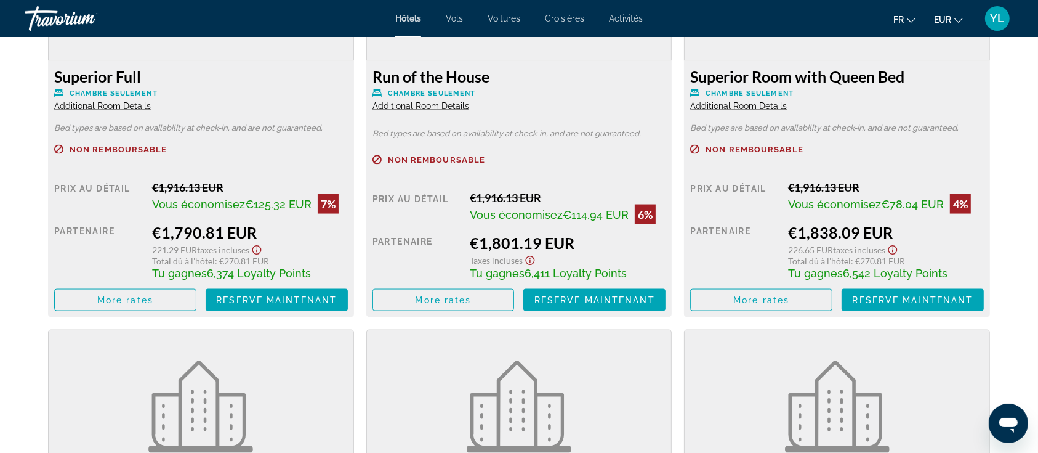
click at [124, 78] on h3 "Superior Full" at bounding box center [201, 76] width 294 height 18
click at [128, 107] on span "Additional Room Details" at bounding box center [102, 106] width 97 height 10
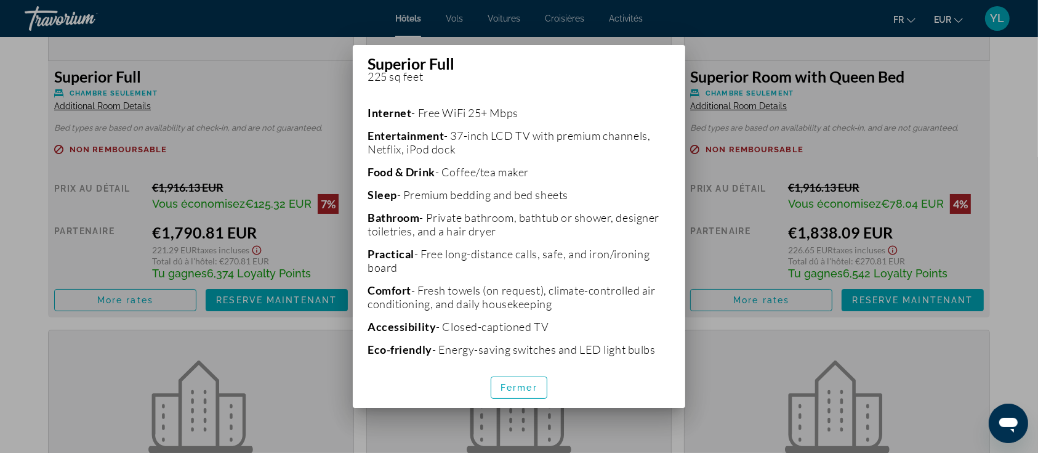
scroll to position [313, 0]
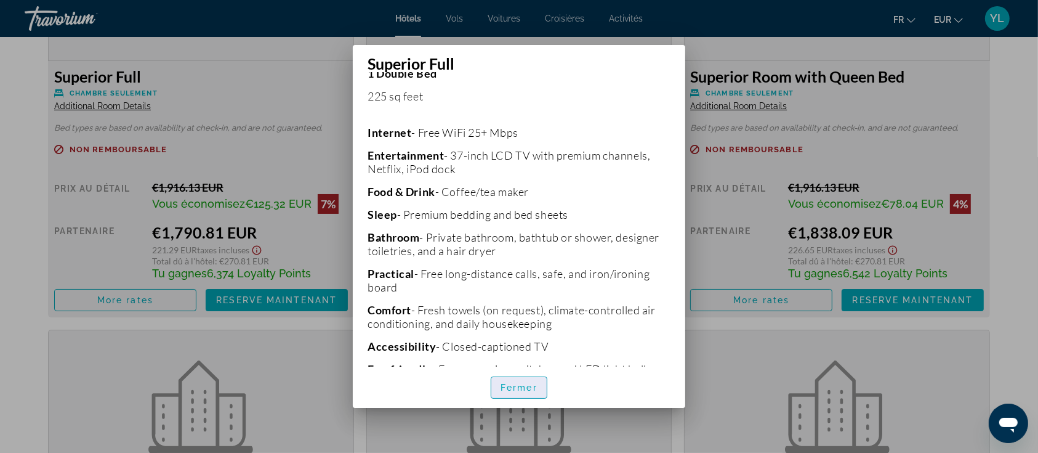
click at [532, 390] on span "Fermer" at bounding box center [519, 387] width 37 height 10
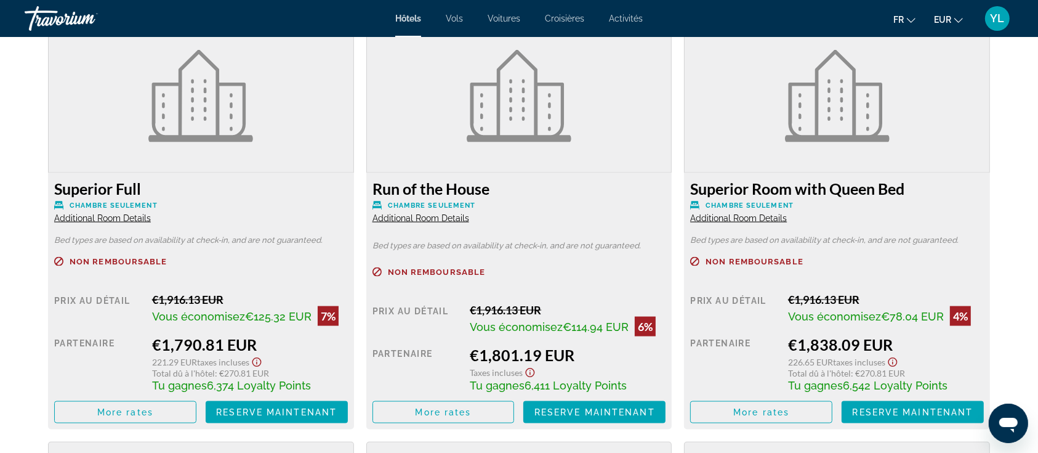
scroll to position [1723, 0]
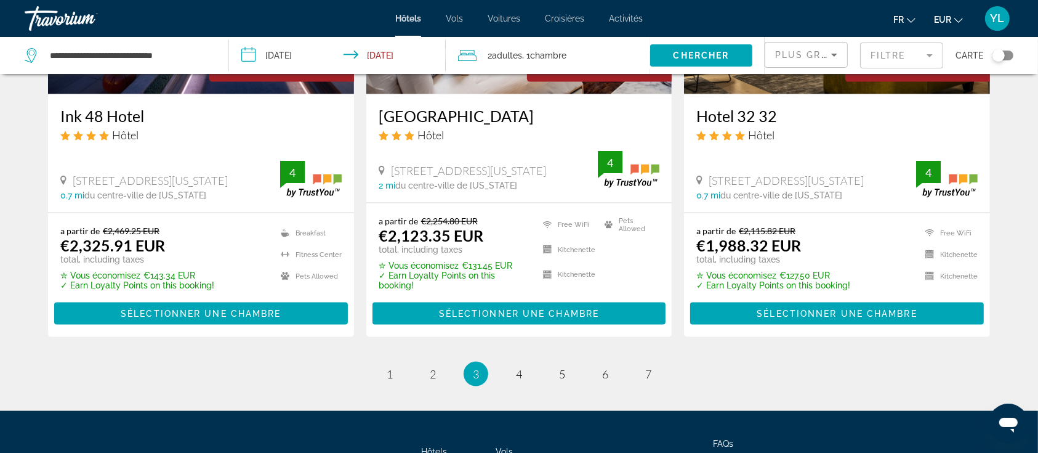
scroll to position [1678, 0]
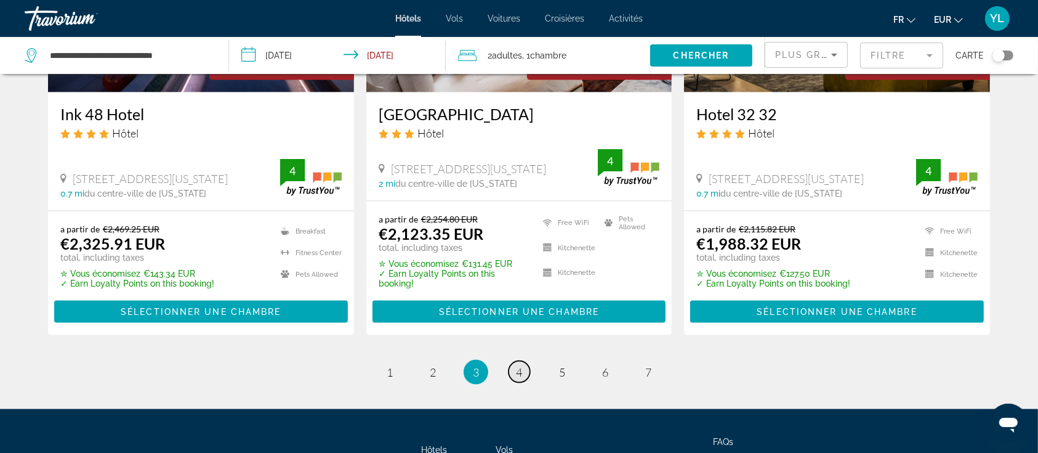
click at [517, 365] on span "4" at bounding box center [519, 372] width 6 height 14
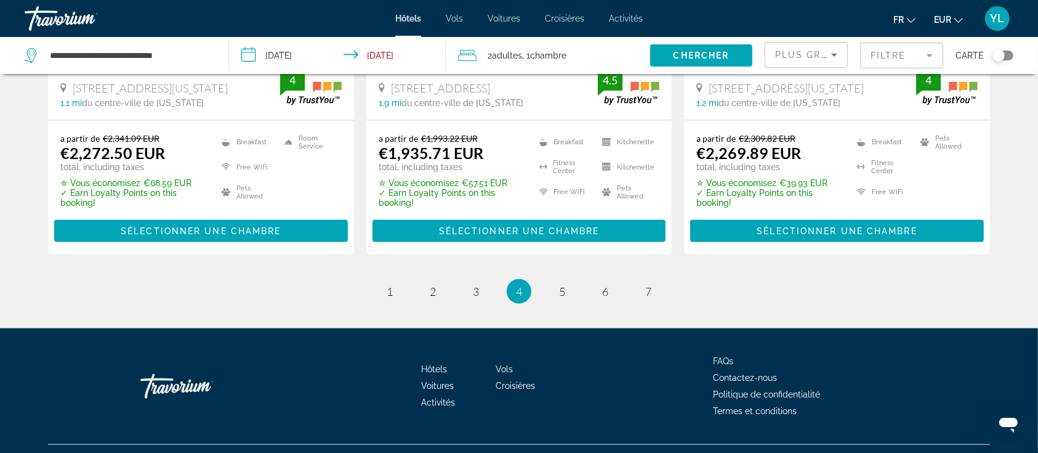
scroll to position [1744, 0]
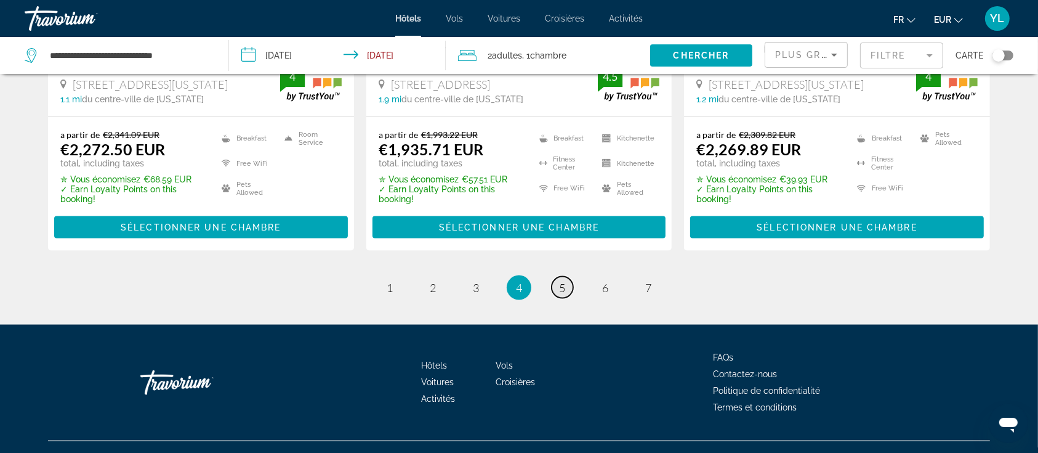
click at [554, 277] on link "page 5" at bounding box center [563, 288] width 22 height 22
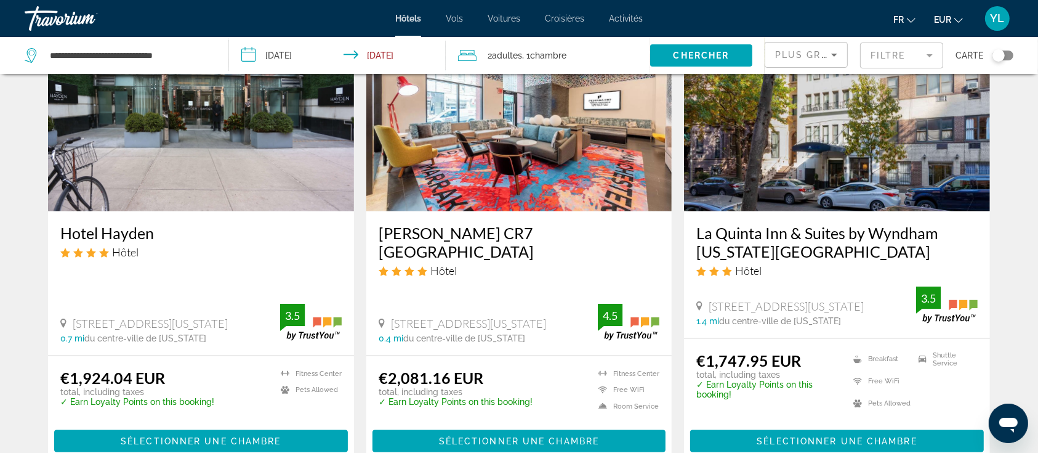
scroll to position [1753, 0]
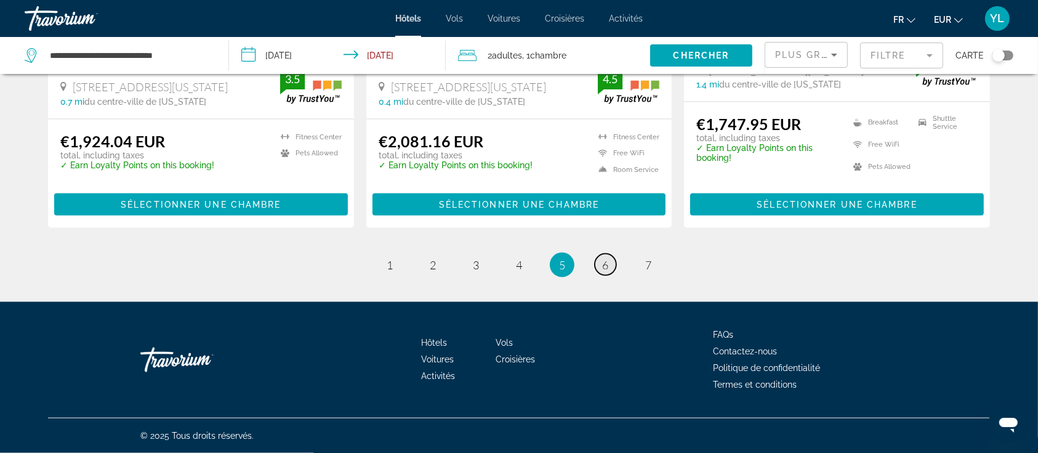
click at [613, 270] on link "page 6" at bounding box center [606, 265] width 22 height 22
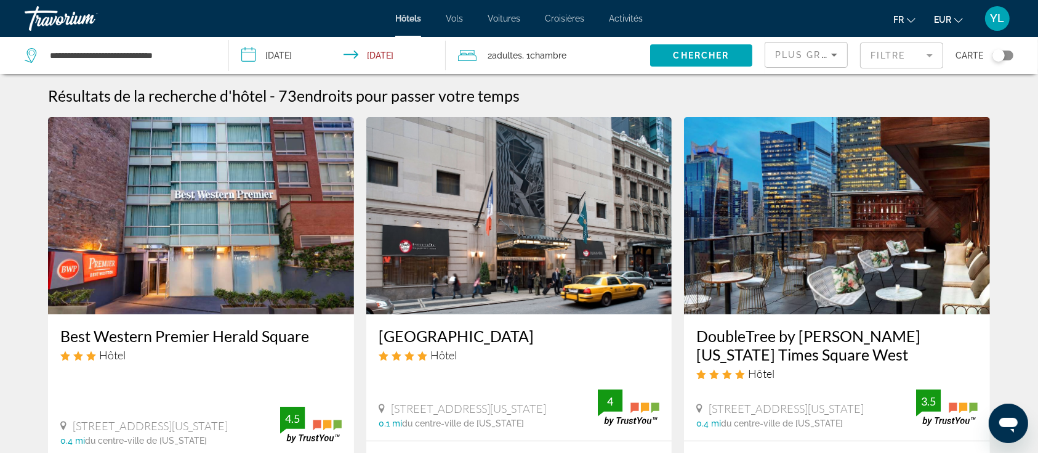
click at [518, 53] on span "Adultes" at bounding box center [507, 56] width 30 height 10
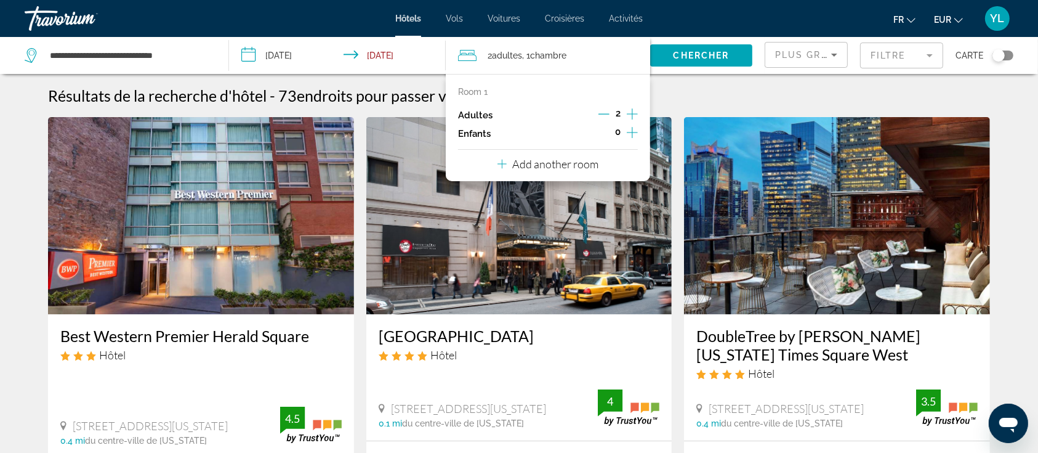
click at [631, 115] on icon "Increment adults" at bounding box center [632, 114] width 11 height 15
click at [631, 131] on icon "Increment children" at bounding box center [632, 132] width 11 height 15
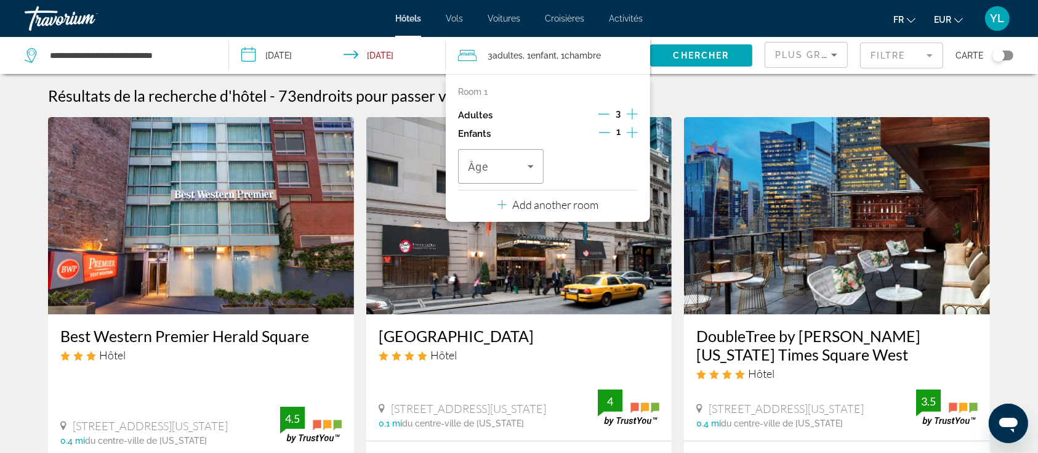
click at [631, 131] on icon "Increment children" at bounding box center [632, 132] width 11 height 15
click at [477, 175] on div "Travelers: 3 adults, 2 children" at bounding box center [501, 166] width 66 height 34
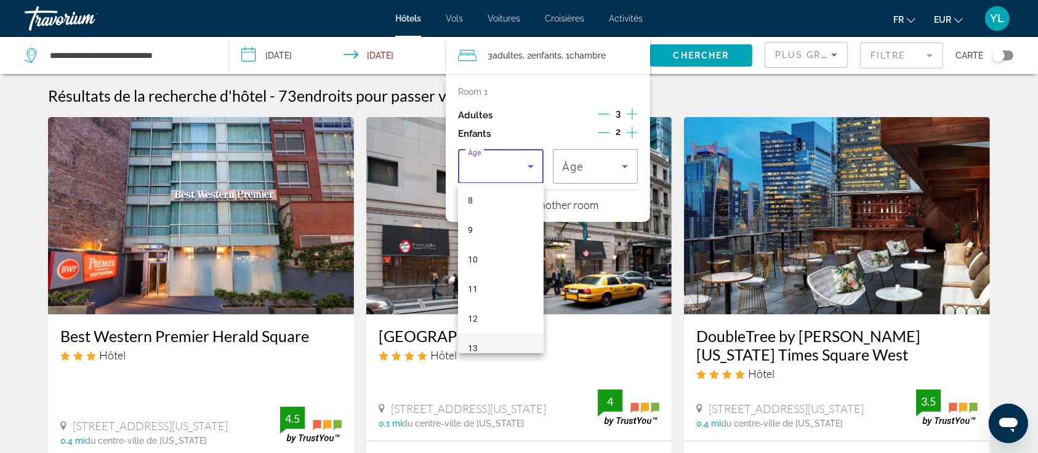
click at [477, 349] on span "13" at bounding box center [473, 348] width 10 height 15
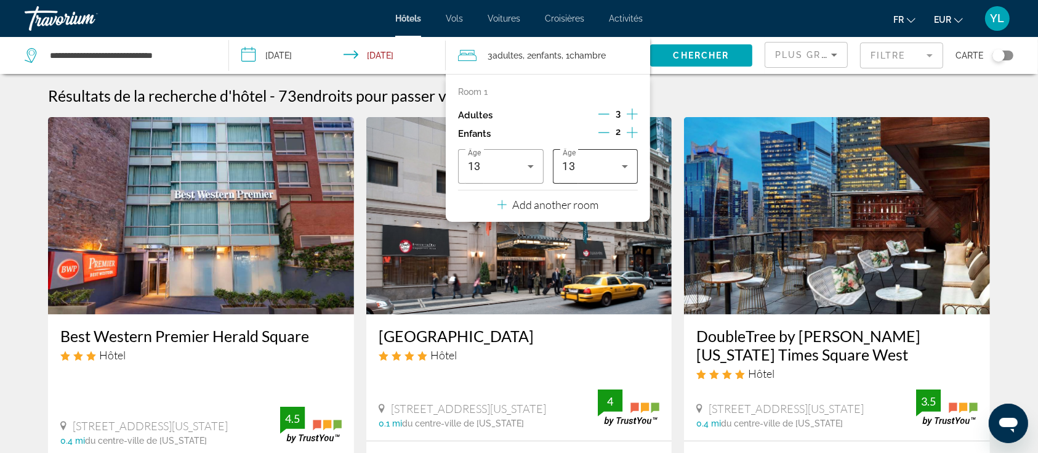
click at [606, 174] on div "13" at bounding box center [596, 166] width 66 height 34
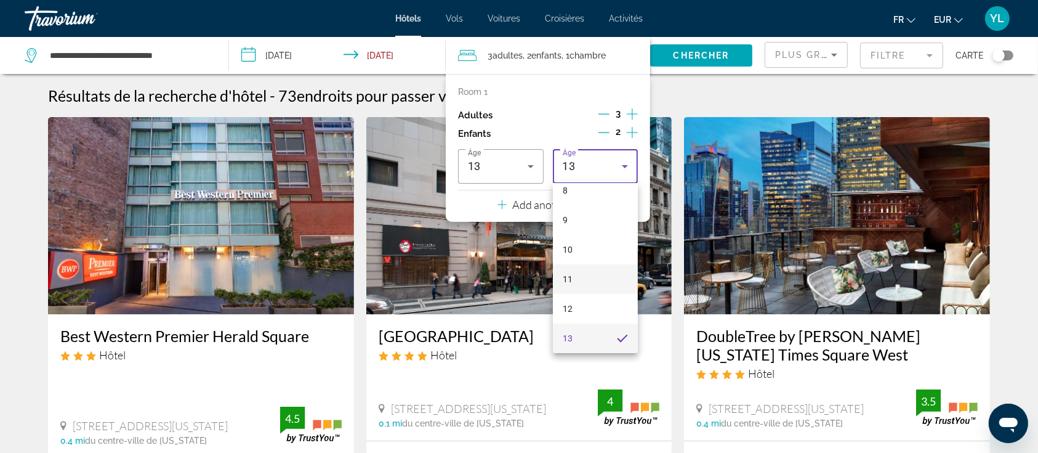
scroll to position [363, 0]
click at [572, 249] on mat-option "14" at bounding box center [596, 255] width 86 height 30
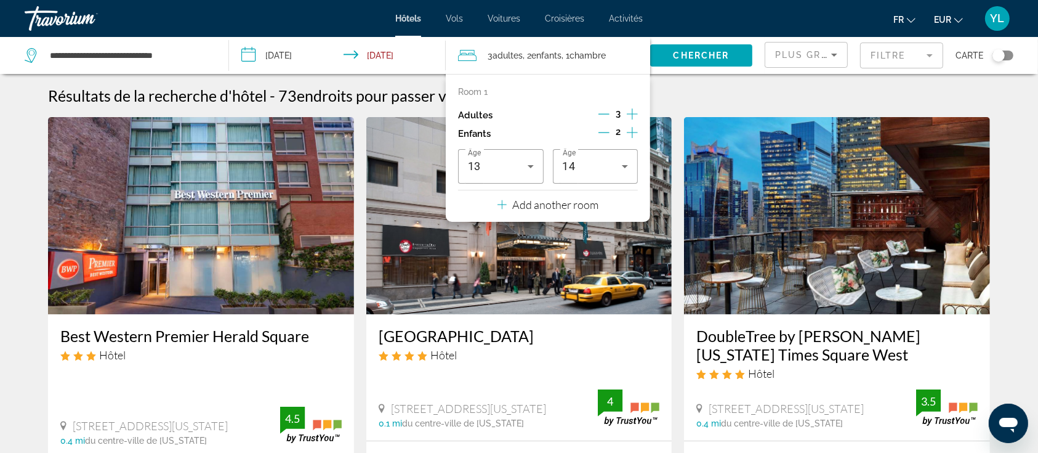
click at [146, 67] on div "**********" at bounding box center [121, 55] width 192 height 37
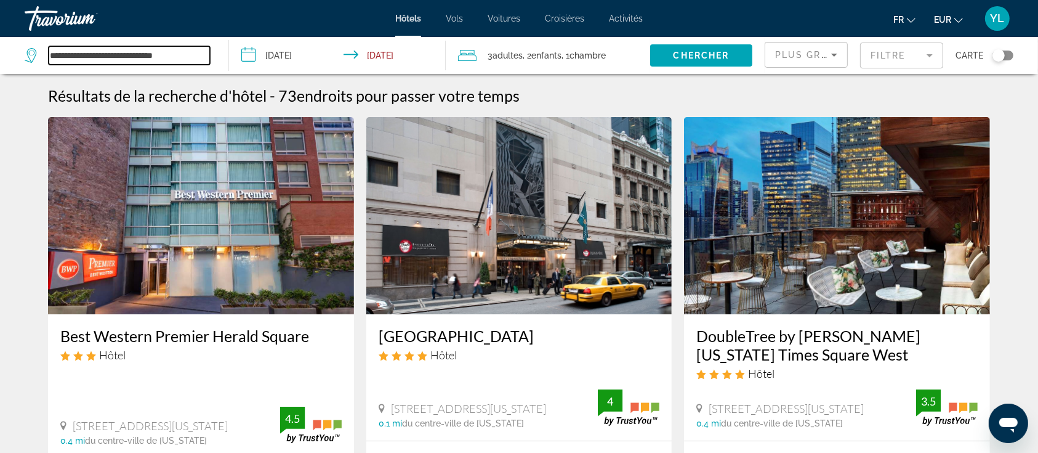
drag, startPoint x: 205, startPoint y: 59, endPoint x: 42, endPoint y: 55, distance: 162.6
click at [42, 55] on div "**********" at bounding box center [117, 55] width 185 height 18
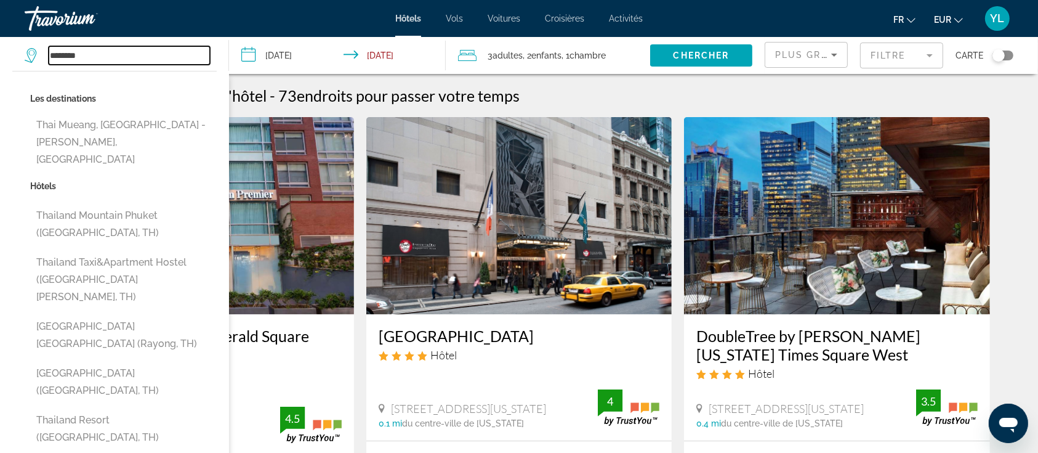
drag, startPoint x: 99, startPoint y: 56, endPoint x: 22, endPoint y: 55, distance: 77.0
click at [22, 55] on app-destination-search "******** Les destinations [GEOGRAPHIC_DATA], [GEOGRAPHIC_DATA] - [PERSON_NAME],…" at bounding box center [114, 55] width 229 height 37
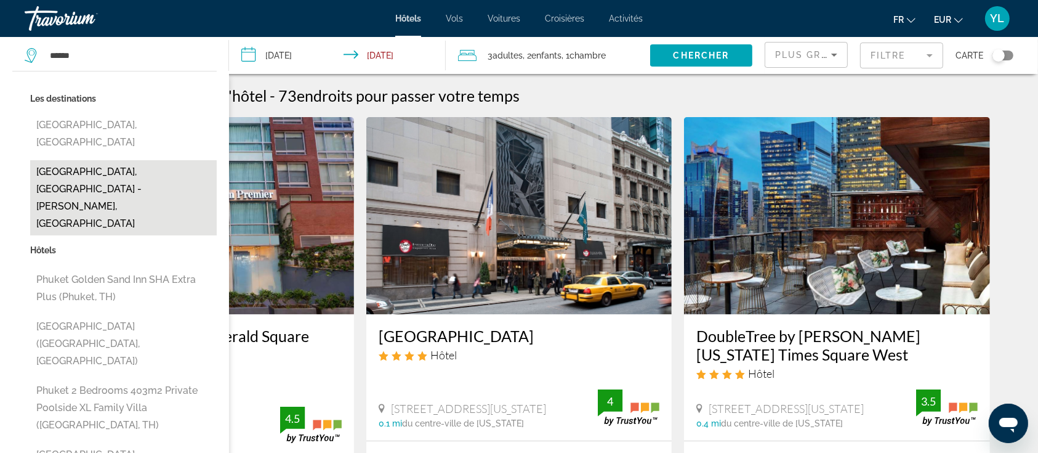
click at [96, 160] on button "[GEOGRAPHIC_DATA], [GEOGRAPHIC_DATA] - [PERSON_NAME], [GEOGRAPHIC_DATA]" at bounding box center [123, 197] width 187 height 75
type input "**********"
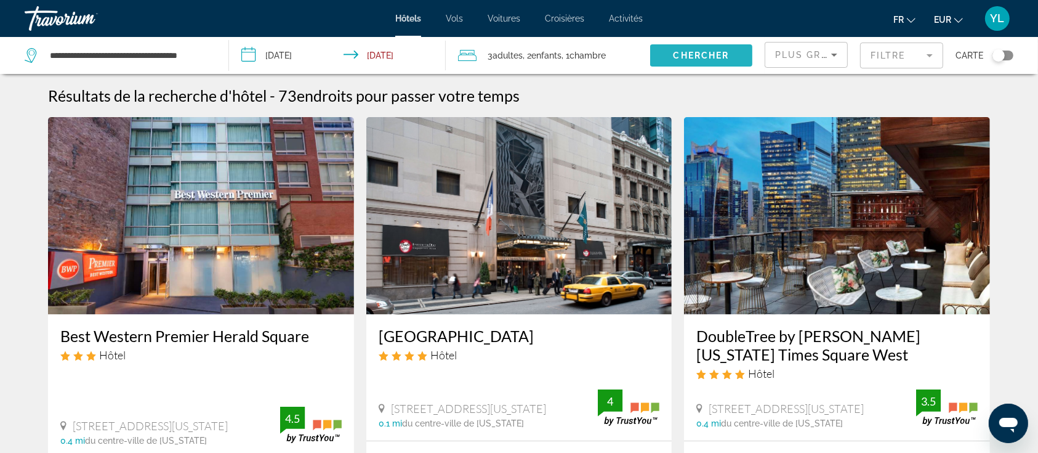
click at [678, 55] on span "Chercher" at bounding box center [702, 56] width 56 height 10
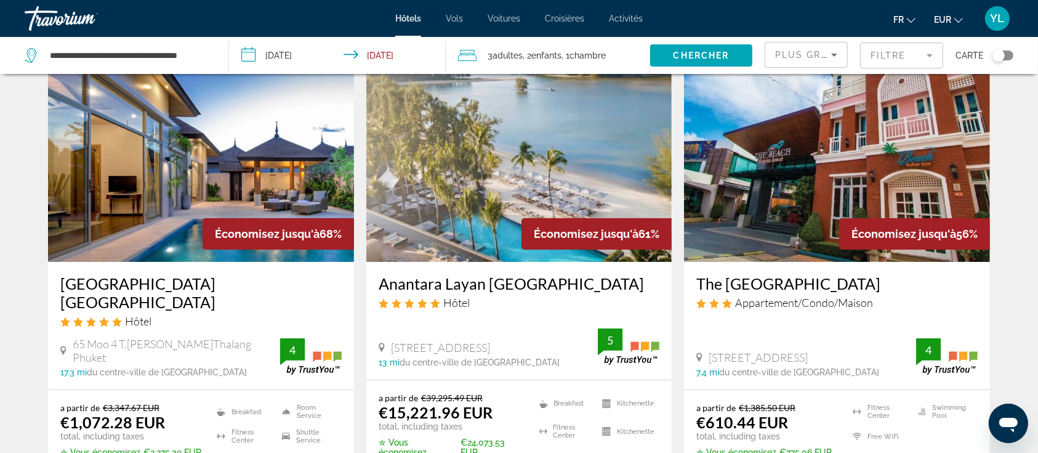
scroll to position [54, 0]
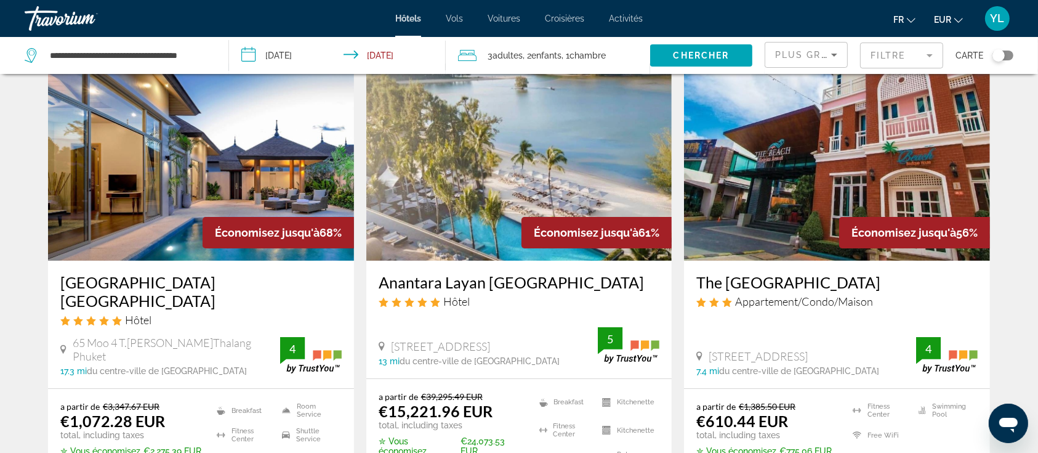
click at [279, 54] on input "**********" at bounding box center [340, 57] width 222 height 41
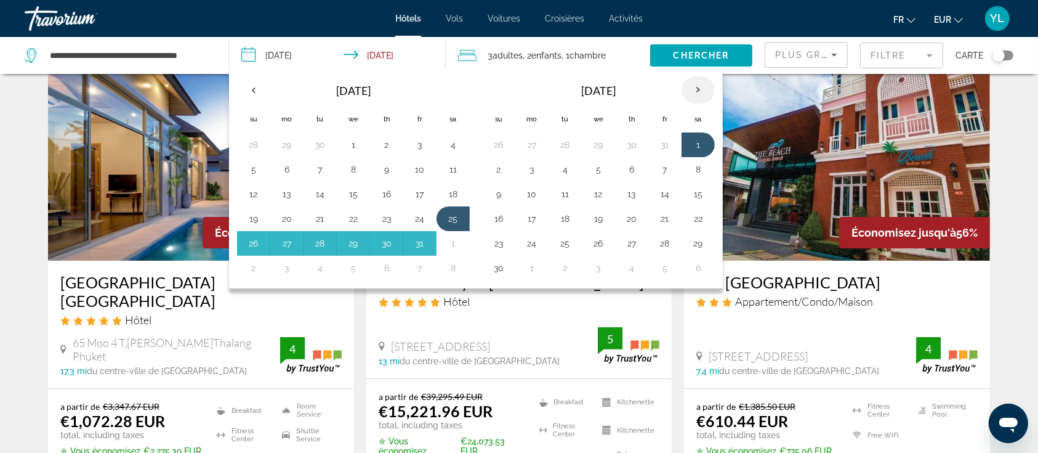
click at [695, 84] on th "Next month" at bounding box center [698, 89] width 33 height 27
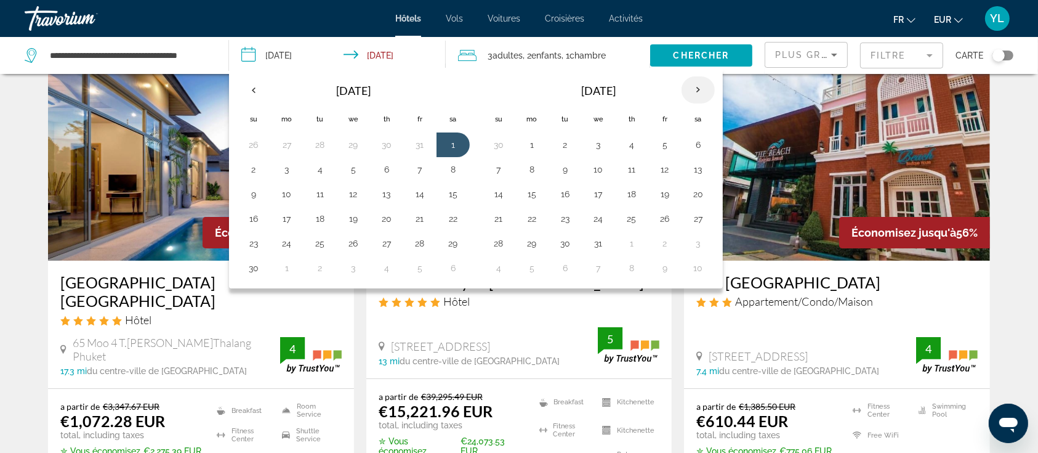
click at [695, 84] on th "Next month" at bounding box center [698, 89] width 33 height 27
click at [418, 222] on button "20" at bounding box center [420, 218] width 20 height 17
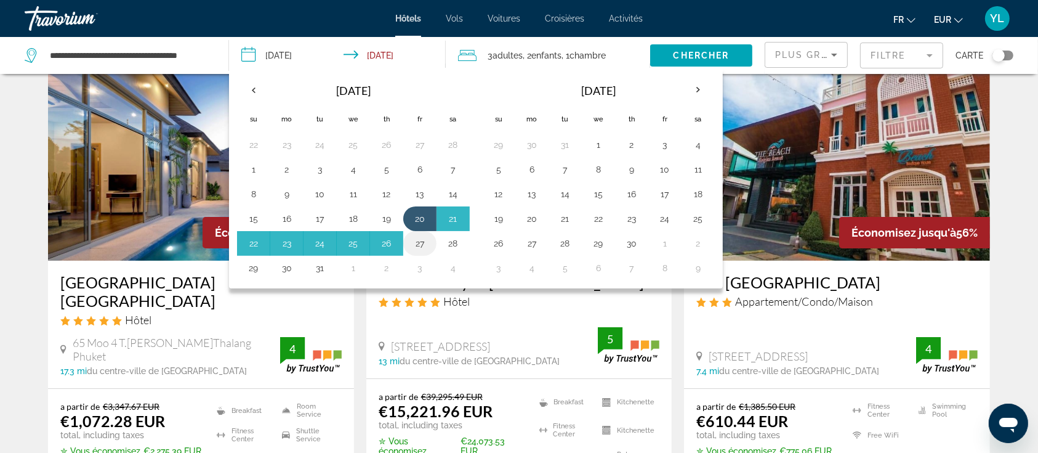
click at [419, 243] on button "27" at bounding box center [420, 243] width 20 height 17
type input "**********"
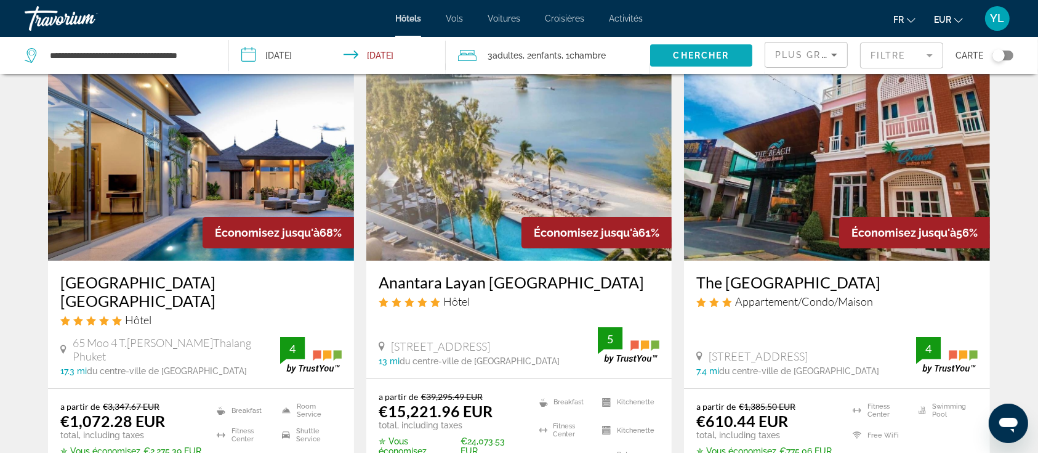
click at [703, 51] on span "Chercher" at bounding box center [702, 56] width 56 height 10
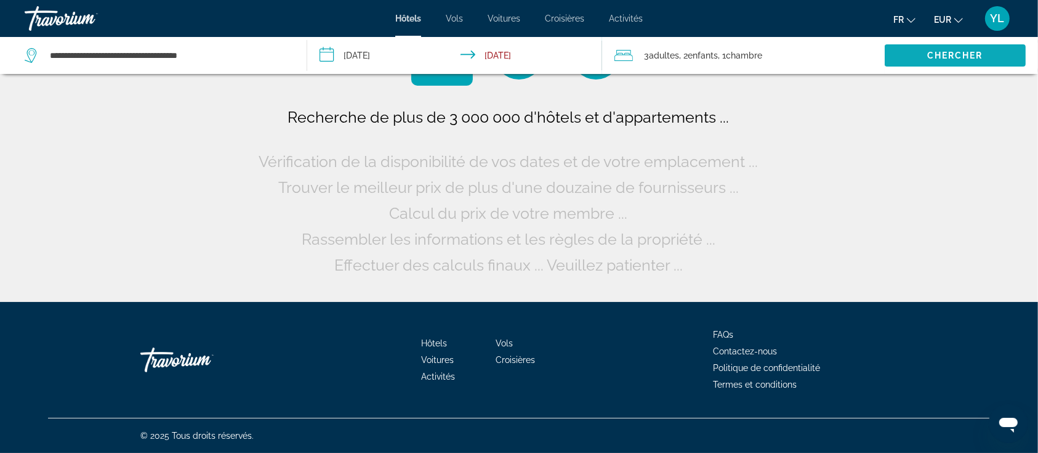
scroll to position [0, 0]
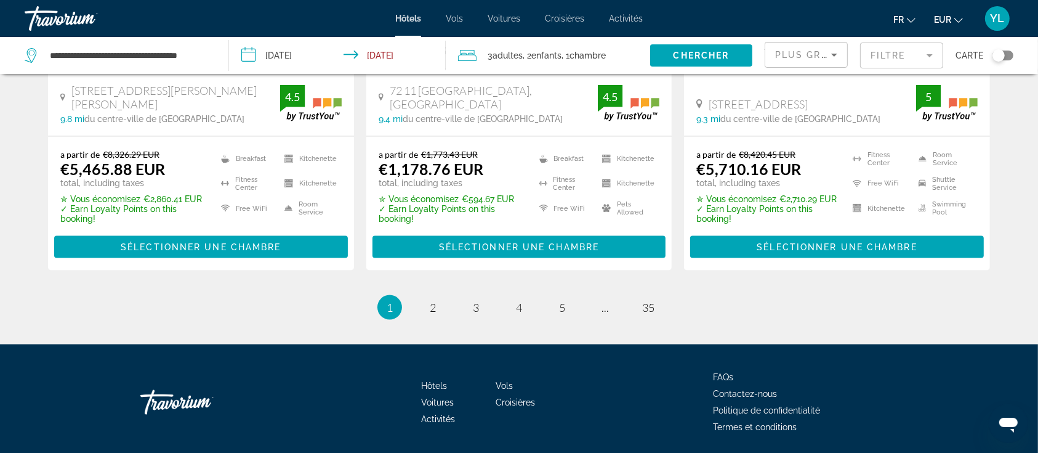
scroll to position [1668, 0]
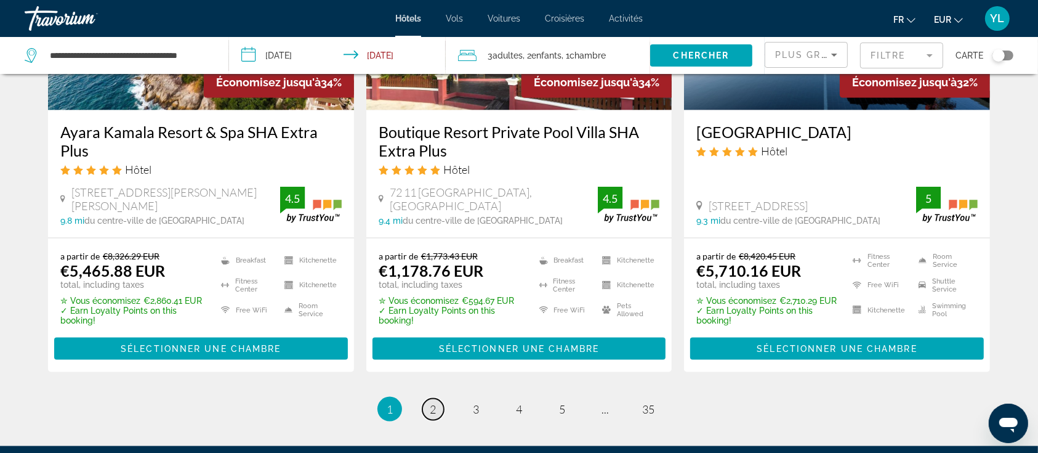
click at [430, 402] on span "2" at bounding box center [433, 409] width 6 height 14
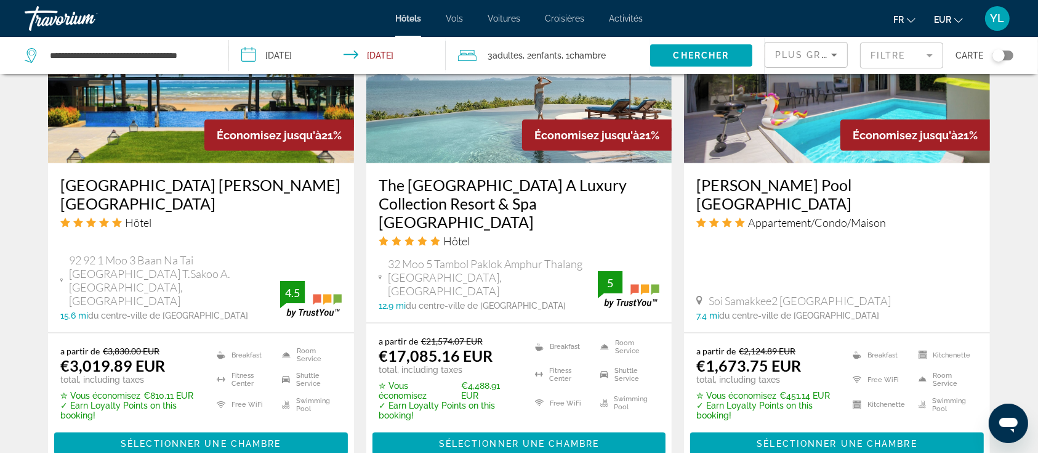
scroll to position [1761, 0]
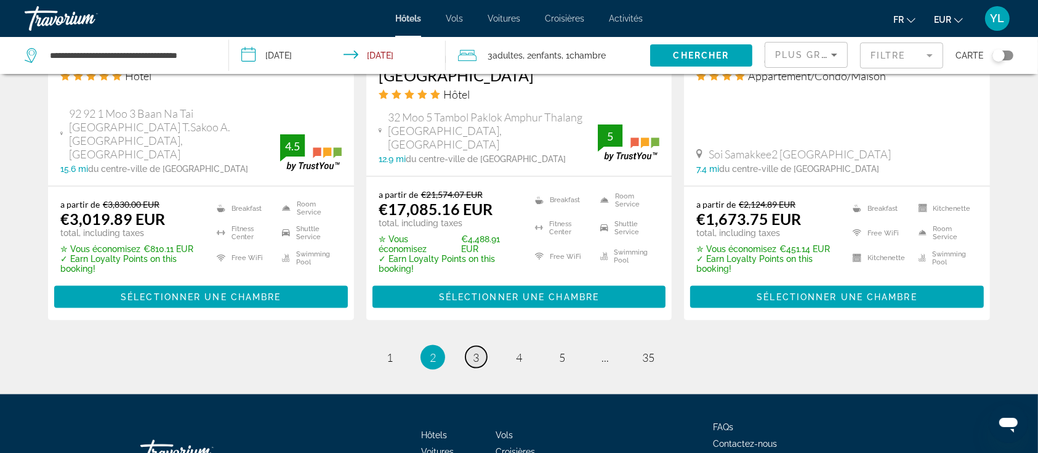
click at [474, 350] on span "3" at bounding box center [476, 357] width 6 height 14
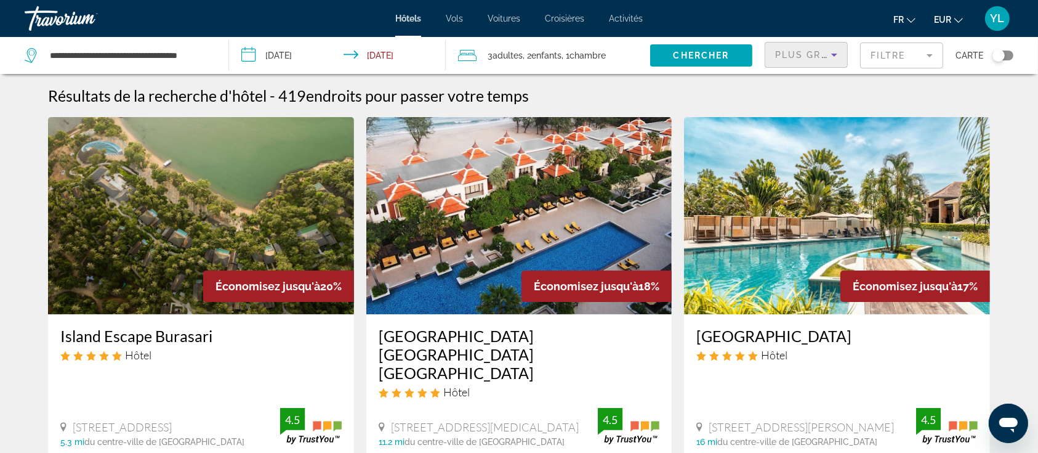
click at [819, 52] on span "Plus grandes économies" at bounding box center [848, 55] width 147 height 10
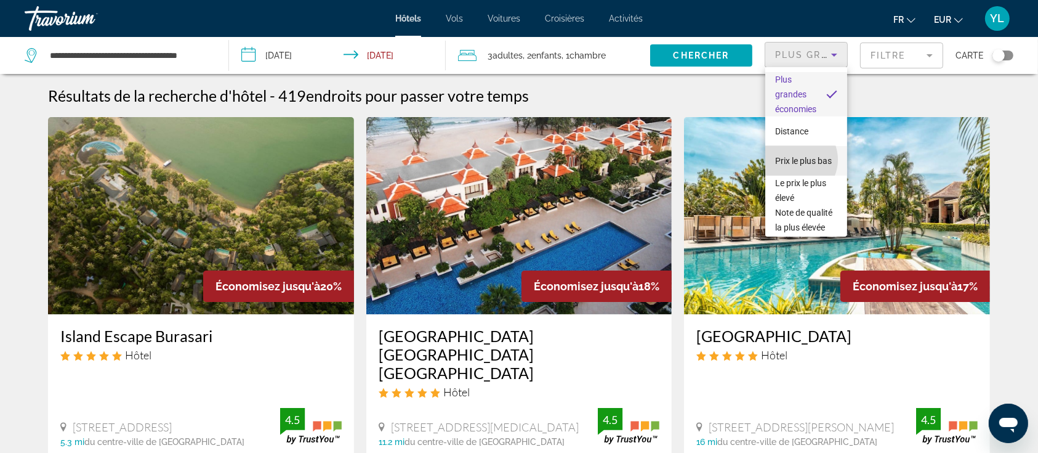
click at [795, 160] on span "Prix le plus bas" at bounding box center [803, 160] width 57 height 15
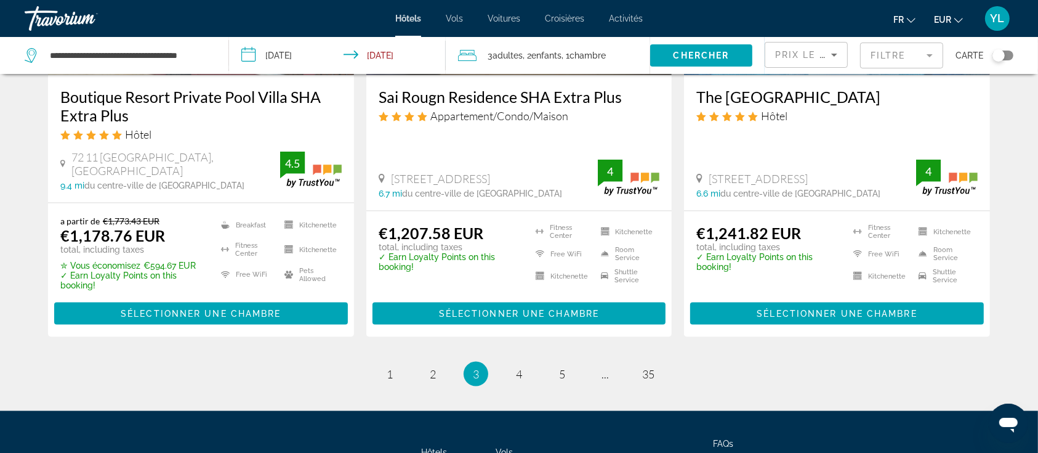
scroll to position [1660, 0]
